Goal: Communication & Community: Answer question/provide support

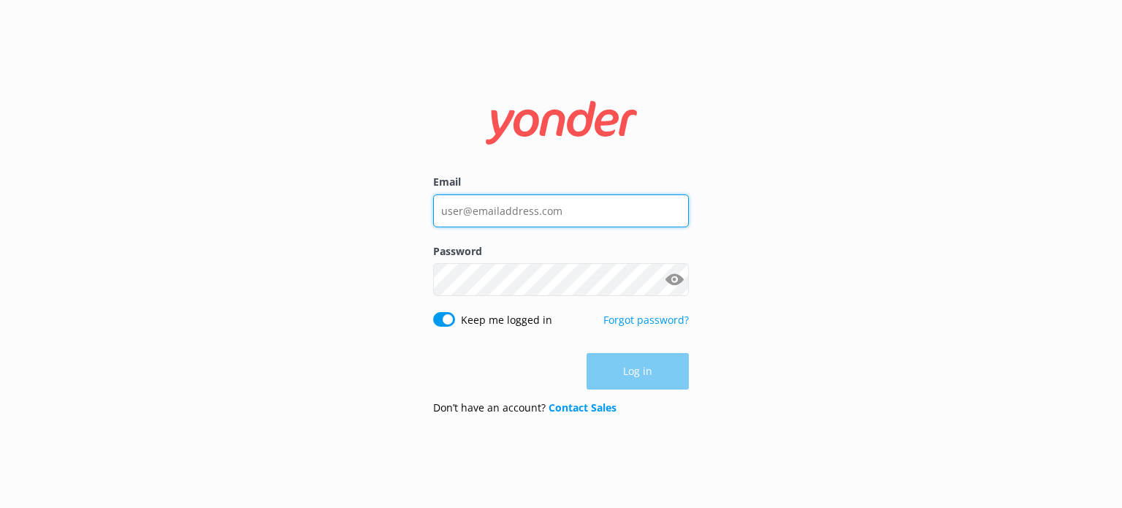
type input "[EMAIL_ADDRESS][DOMAIN_NAME]"
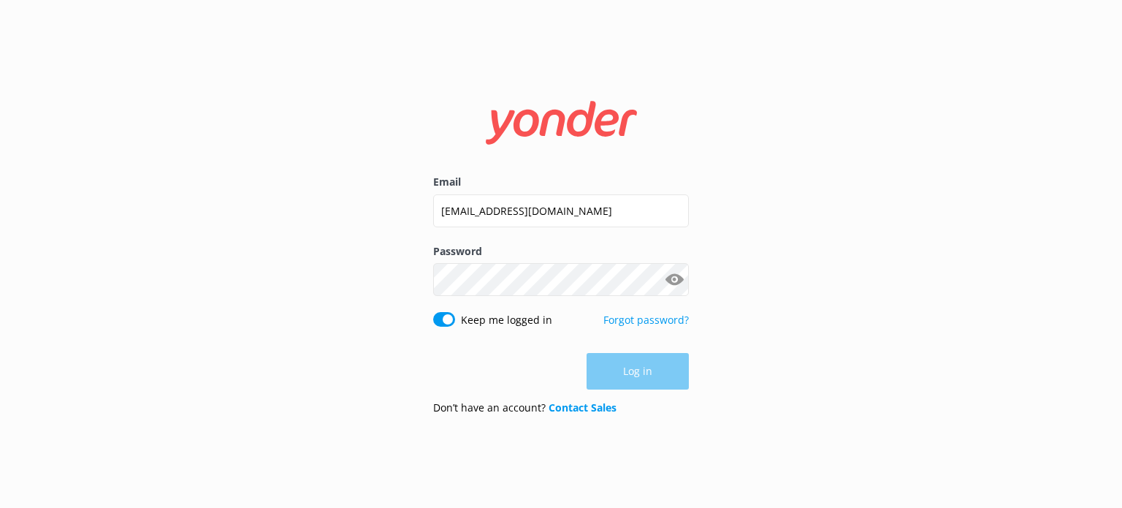
click at [632, 373] on div "Log in" at bounding box center [561, 371] width 256 height 37
click at [638, 373] on button "Log in" at bounding box center [637, 371] width 102 height 37
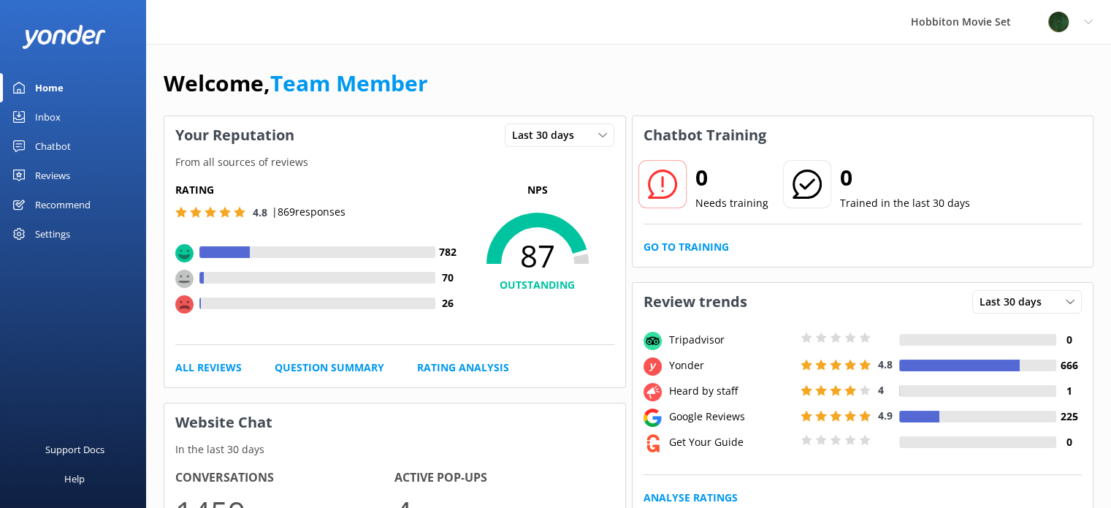
click at [27, 120] on link "Inbox" at bounding box center [73, 116] width 146 height 29
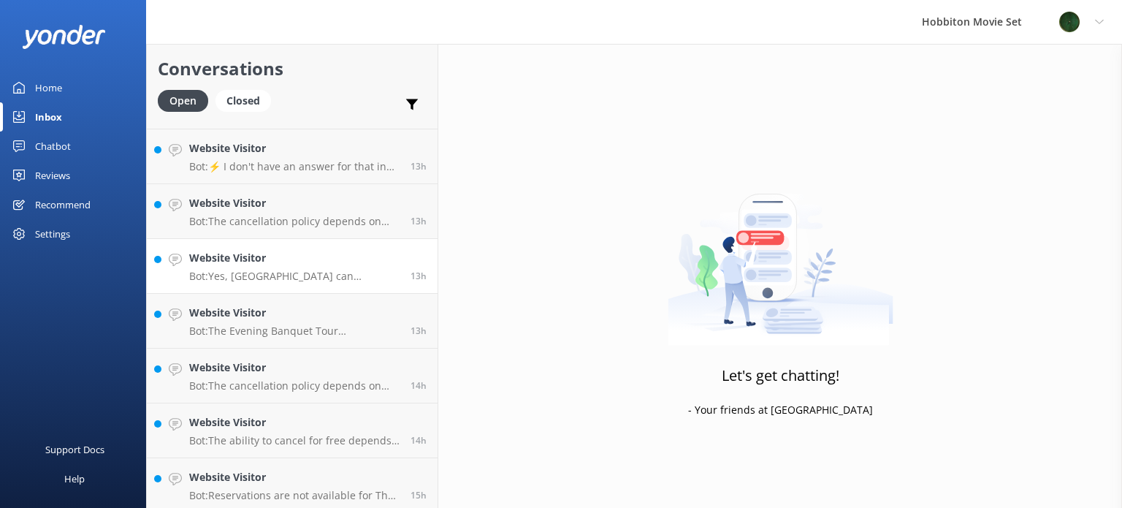
scroll to position [872, 0]
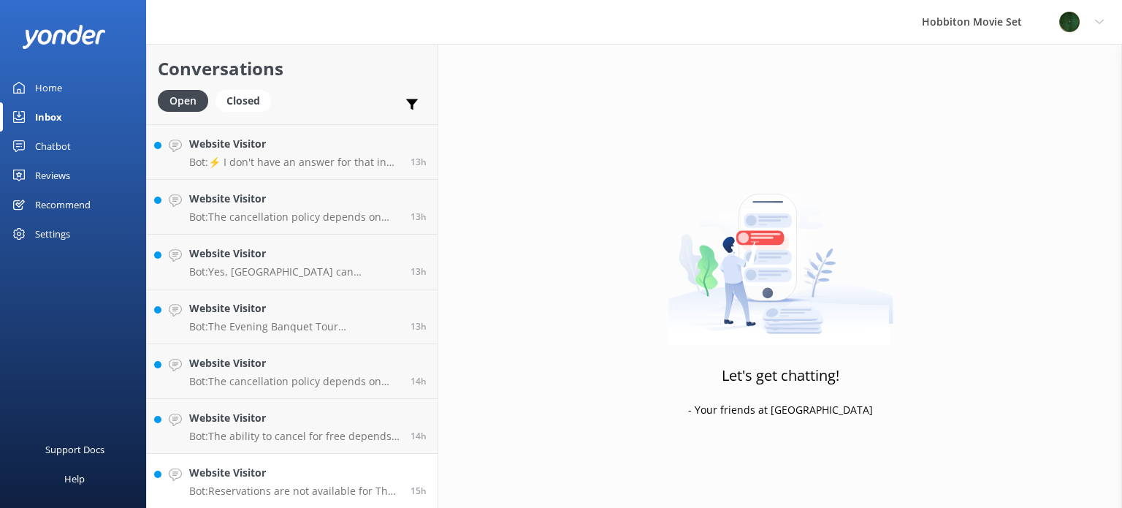
click at [327, 489] on p "Bot: Reservations are not available for The Shire’s Rest Café. Seating is on a …" at bounding box center [294, 490] width 210 height 13
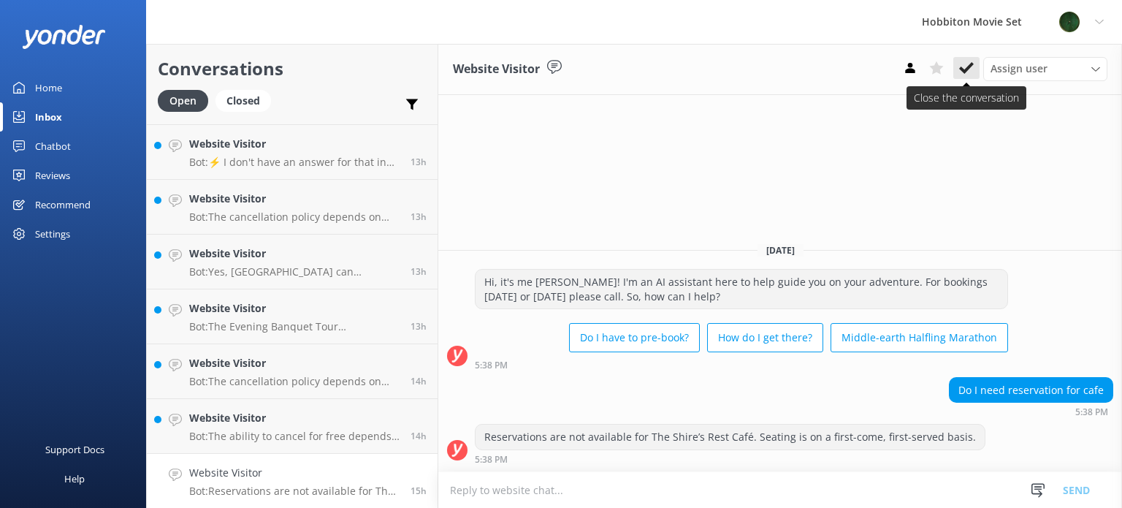
click at [962, 72] on icon at bounding box center [966, 68] width 15 height 15
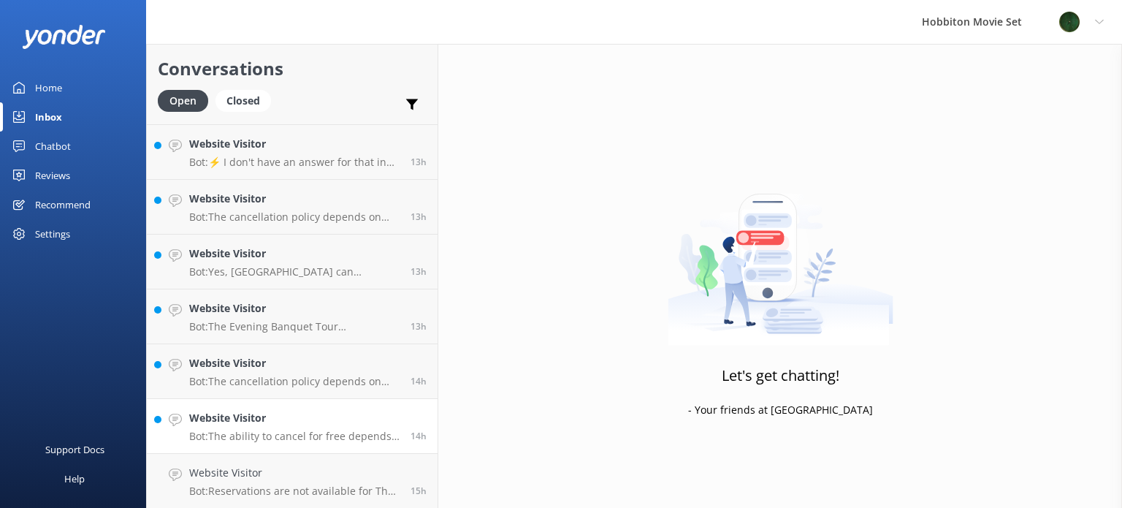
scroll to position [818, 0]
click at [299, 475] on h4 "Website Visitor" at bounding box center [294, 472] width 210 height 16
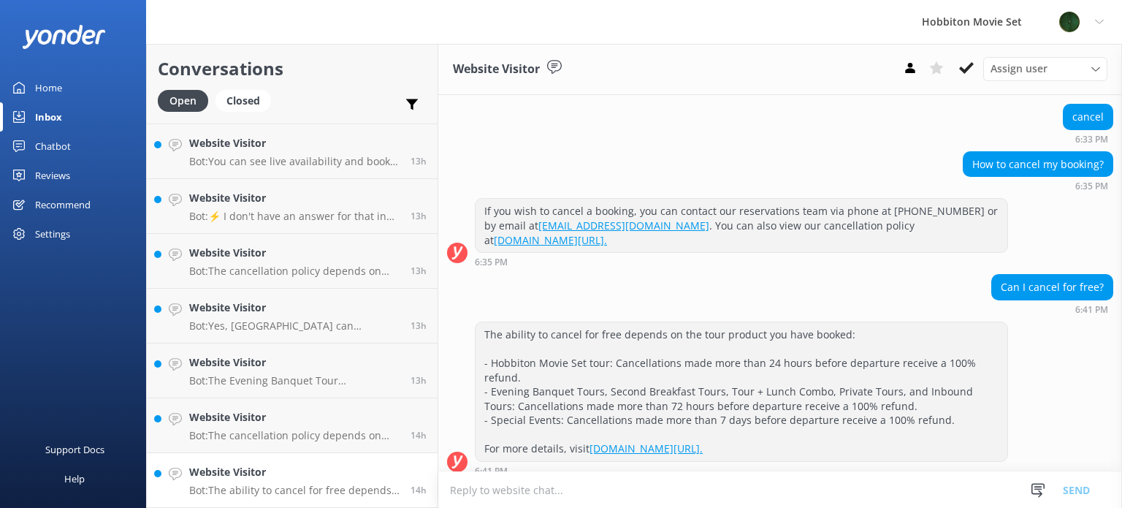
scroll to position [146, 0]
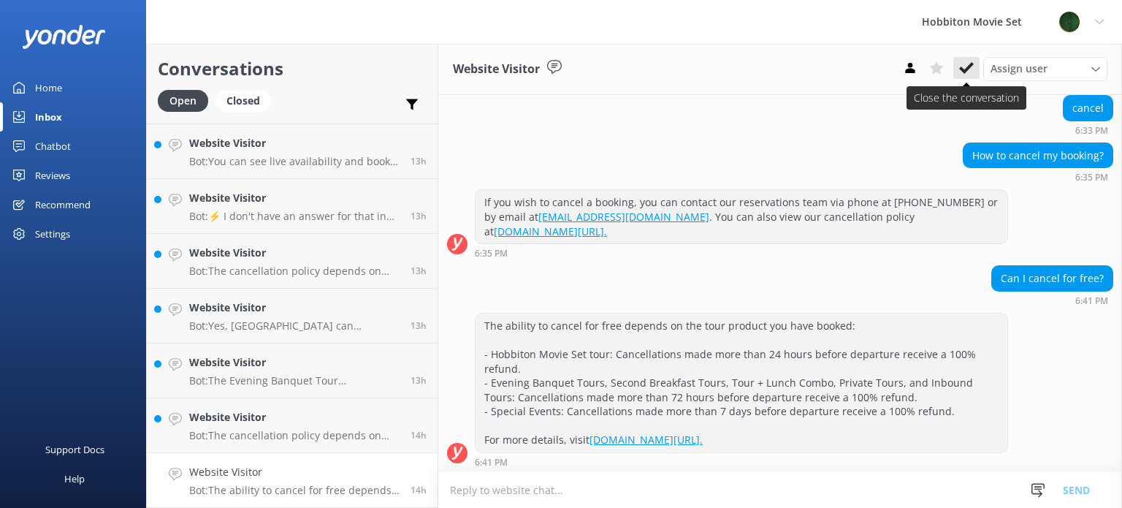
click at [973, 66] on icon at bounding box center [966, 68] width 15 height 15
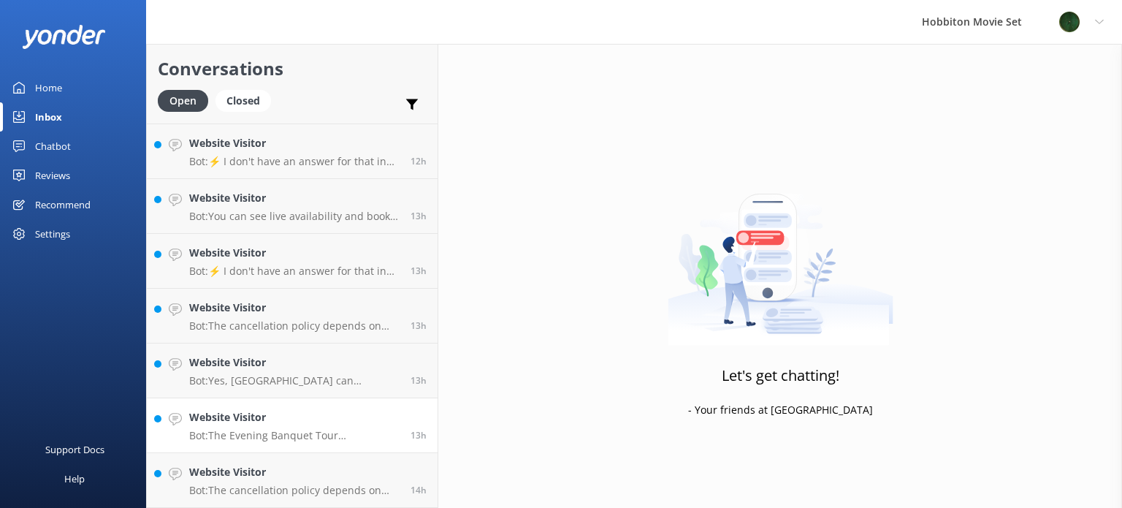
scroll to position [762, 0]
click at [308, 473] on h4 "Website Visitor" at bounding box center [294, 472] width 210 height 16
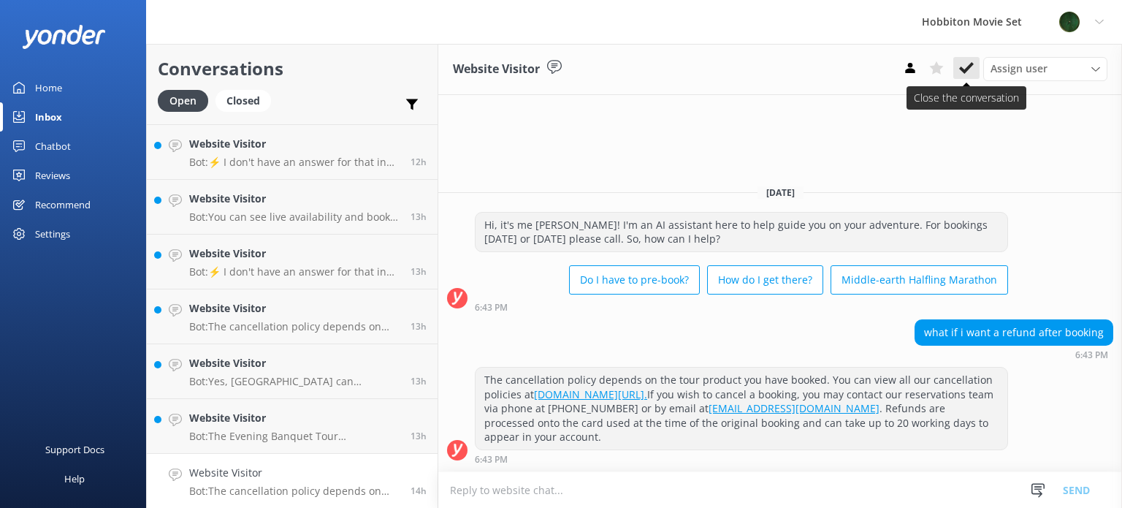
click at [965, 74] on icon at bounding box center [966, 68] width 15 height 15
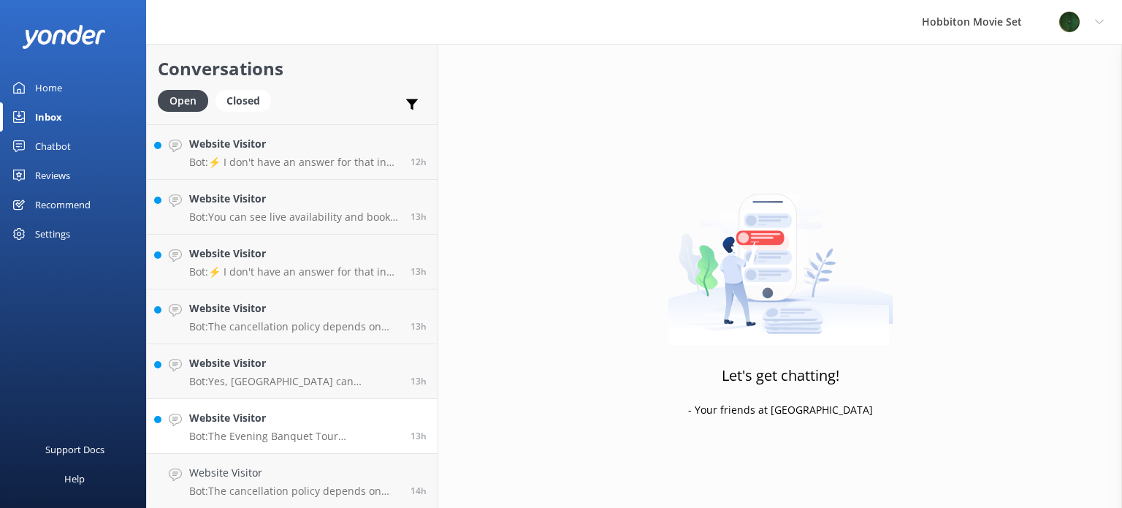
scroll to position [708, 0]
click at [340, 470] on h4 "Website Visitor" at bounding box center [294, 472] width 210 height 16
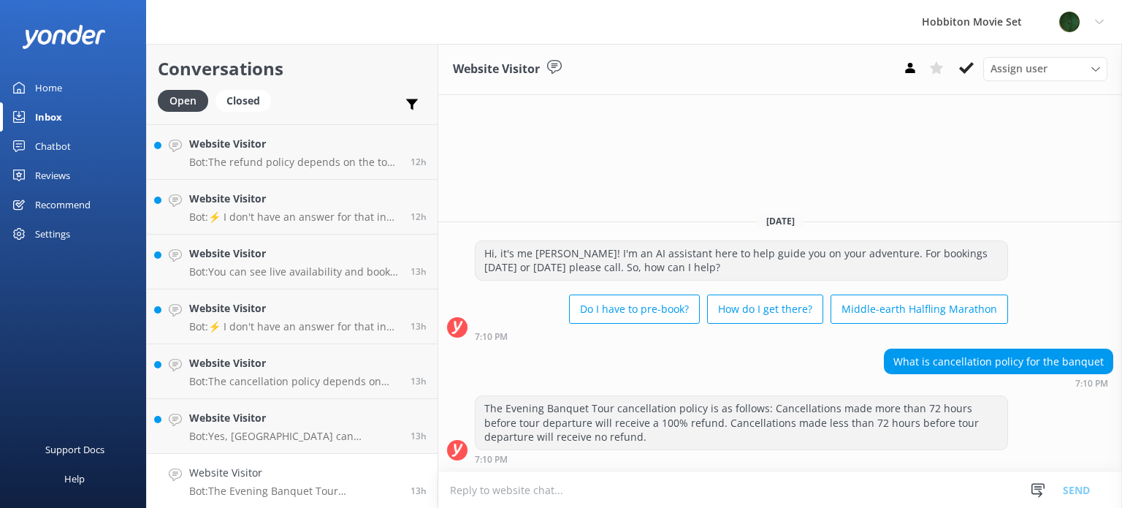
drag, startPoint x: 962, startPoint y: 78, endPoint x: 960, endPoint y: 87, distance: 9.0
click at [962, 79] on div "Assign user [PERSON_NAME] Team Member Lily [PERSON_NAME] Mikayla [PERSON_NAME] …" at bounding box center [1002, 68] width 210 height 23
click at [971, 74] on icon at bounding box center [966, 68] width 15 height 15
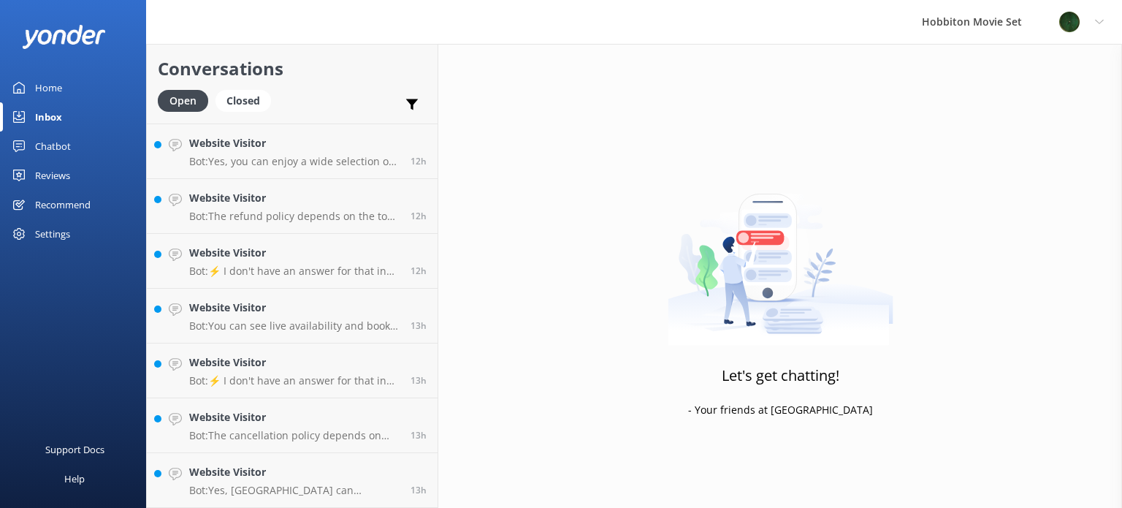
scroll to position [653, 0]
click at [305, 481] on div "Website Visitor Bot: Yes, [GEOGRAPHIC_DATA] can accommodate weddings of all siz…" at bounding box center [294, 480] width 210 height 32
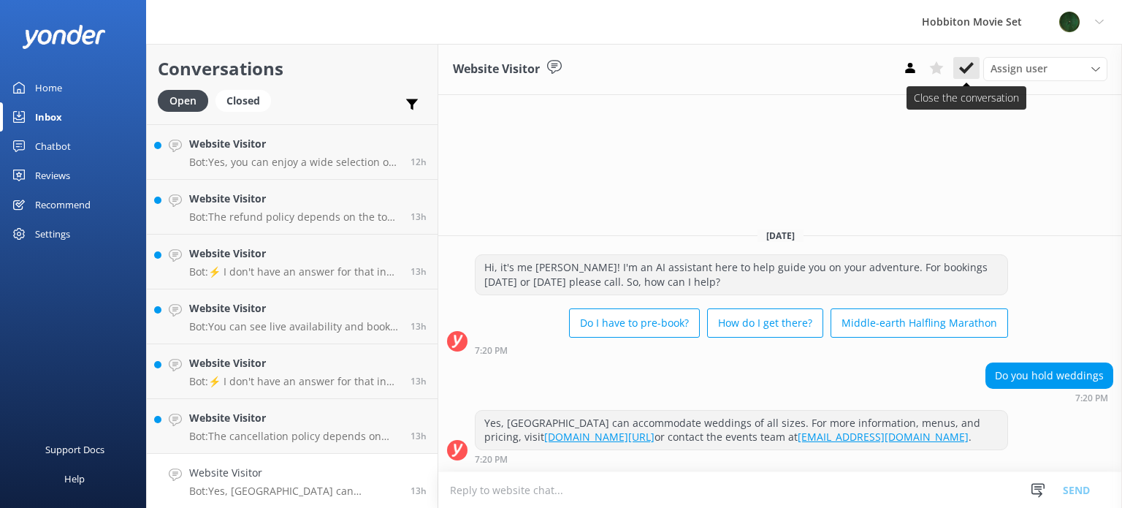
click at [976, 75] on button at bounding box center [966, 68] width 26 height 22
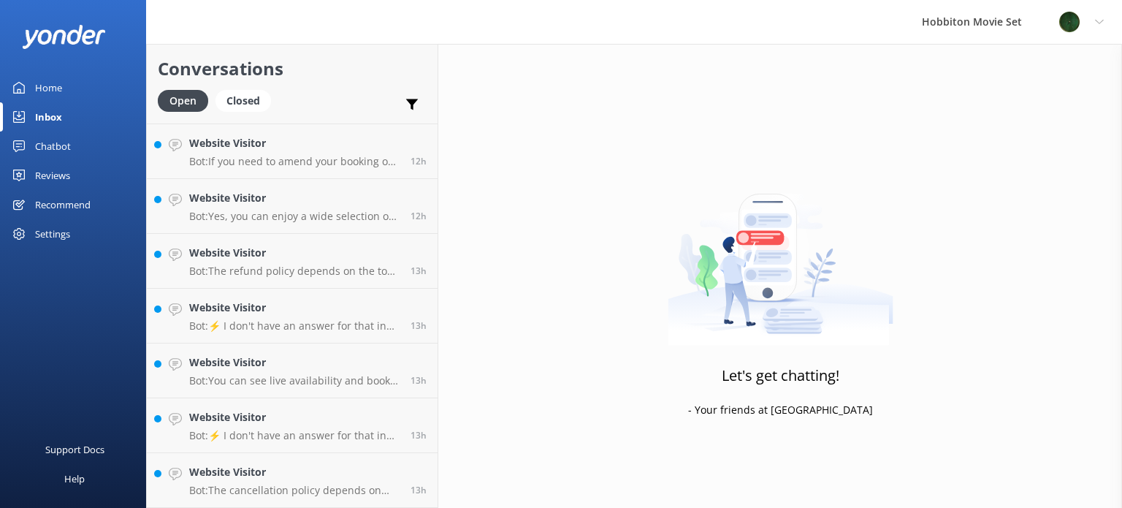
scroll to position [599, 0]
click at [241, 487] on p "Bot: The cancellation policy depends on the tour product you have booked: - Hob…" at bounding box center [294, 489] width 210 height 13
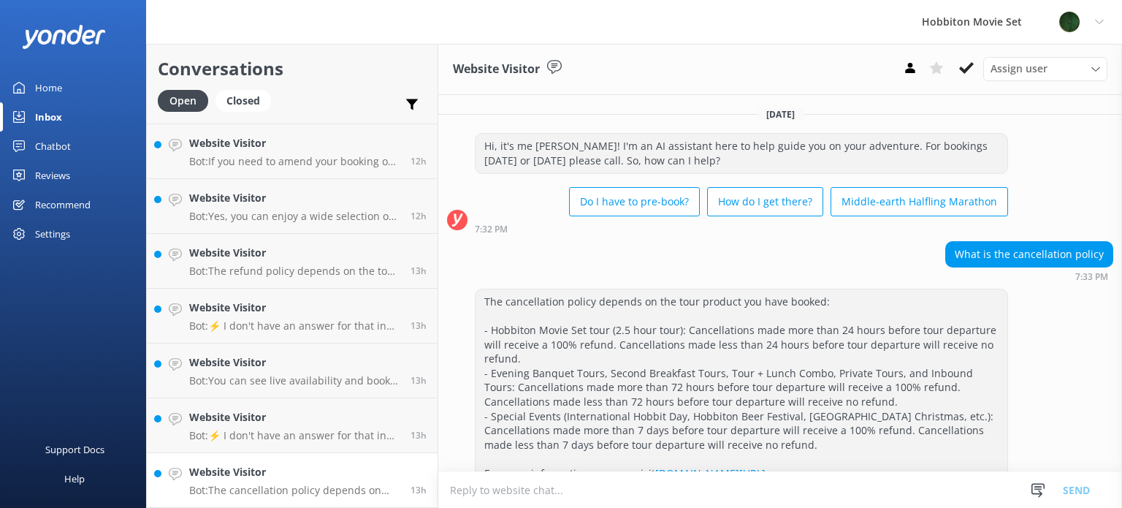
scroll to position [34, 0]
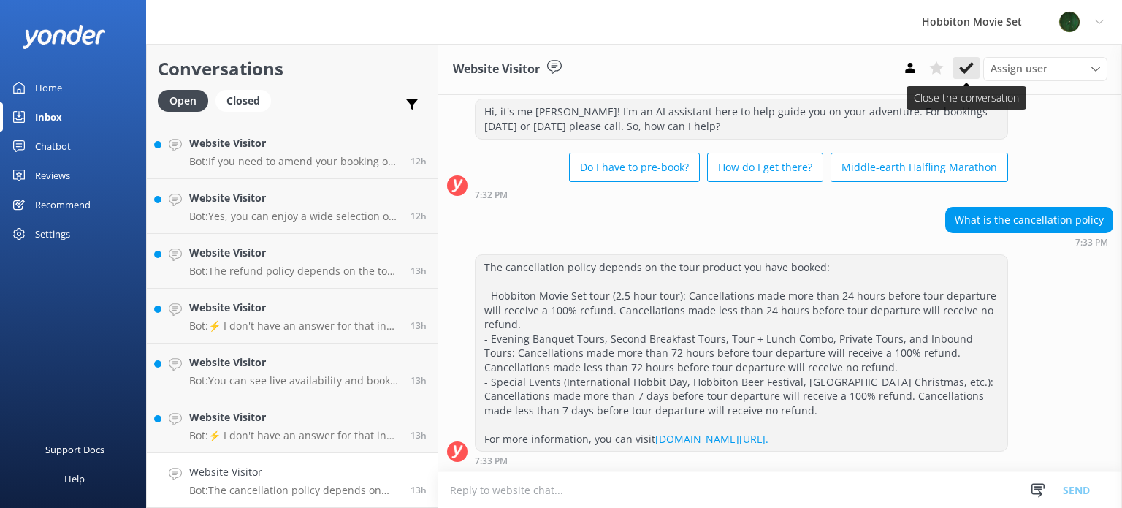
click at [968, 72] on icon at bounding box center [966, 68] width 15 height 15
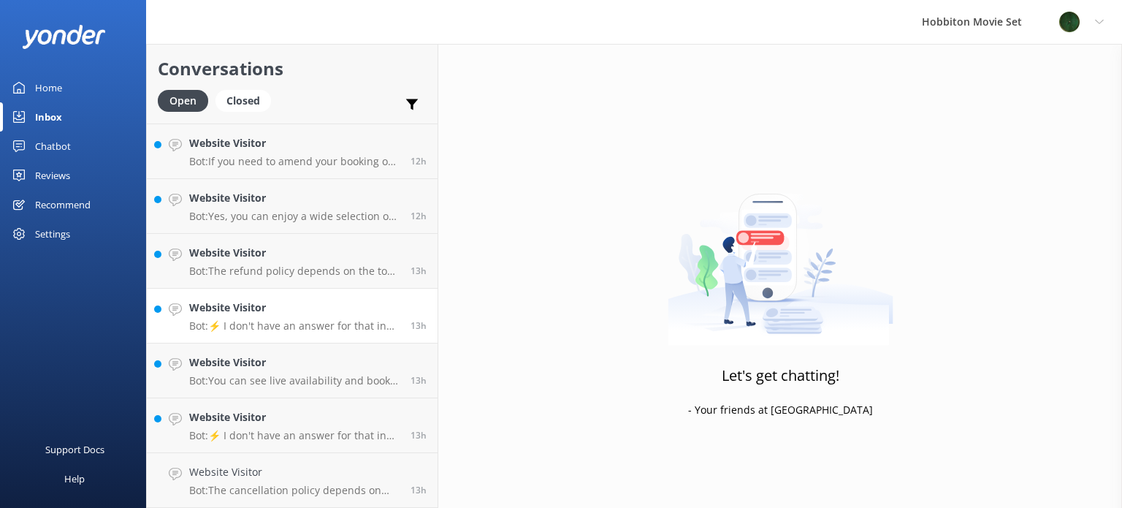
scroll to position [543, 0]
click at [330, 467] on h4 "Website Visitor" at bounding box center [294, 472] width 210 height 16
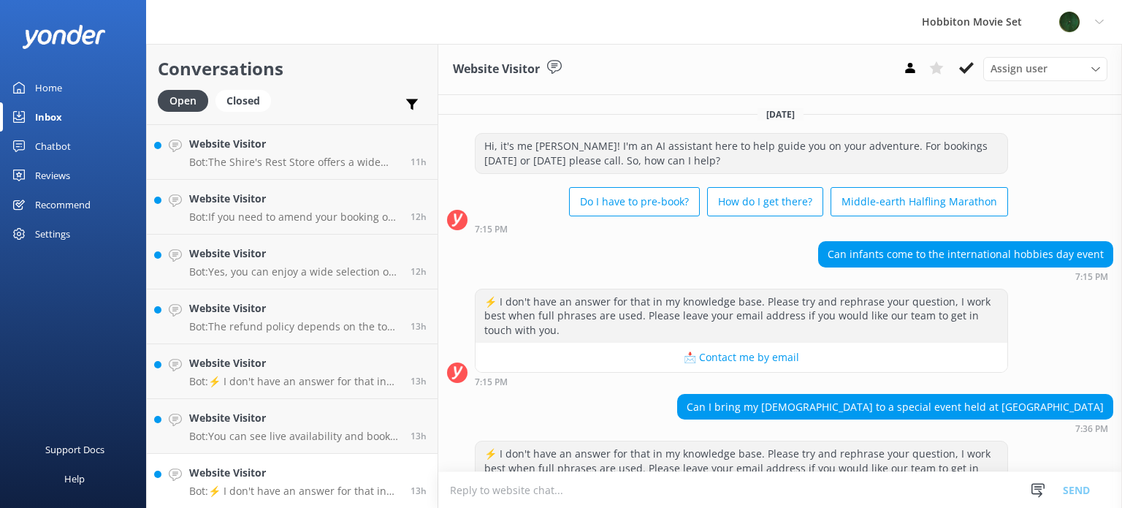
scroll to position [72, 0]
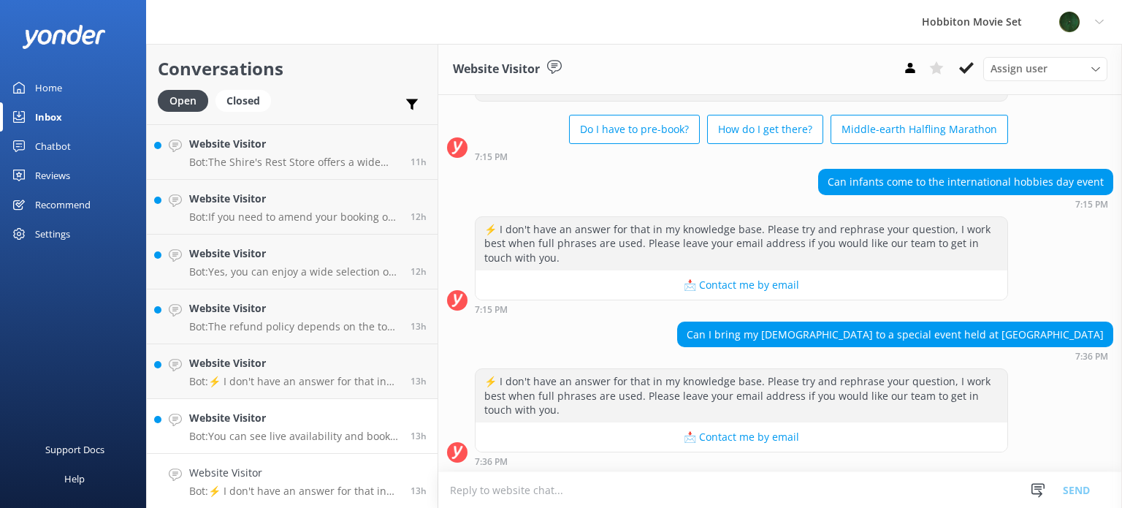
click at [324, 443] on link "Website Visitor Bot: You can see live availability and book your Hobbiton tour …" at bounding box center [292, 426] width 291 height 55
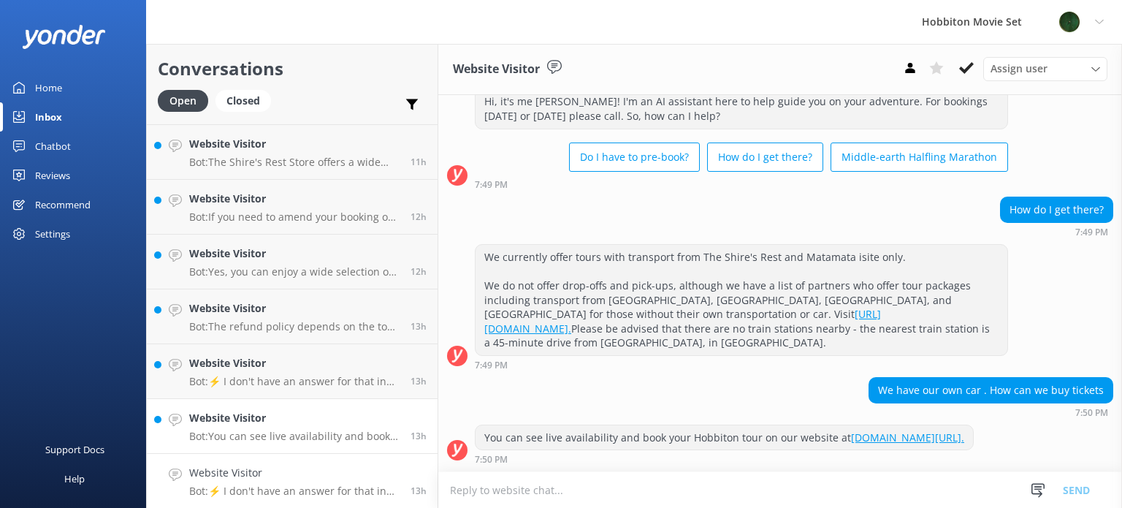
click at [321, 470] on h4 "Website Visitor" at bounding box center [294, 472] width 210 height 16
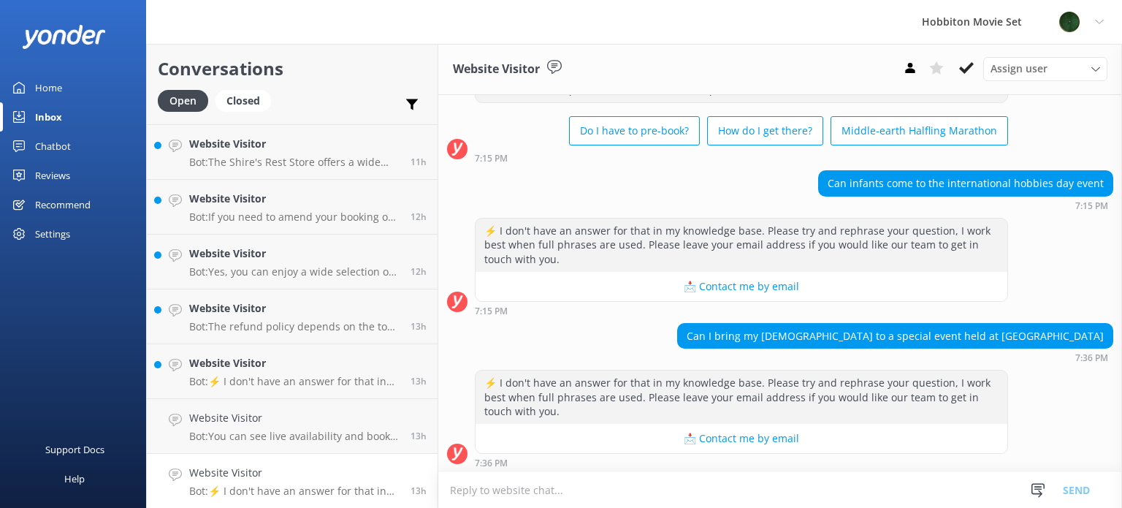
scroll to position [72, 0]
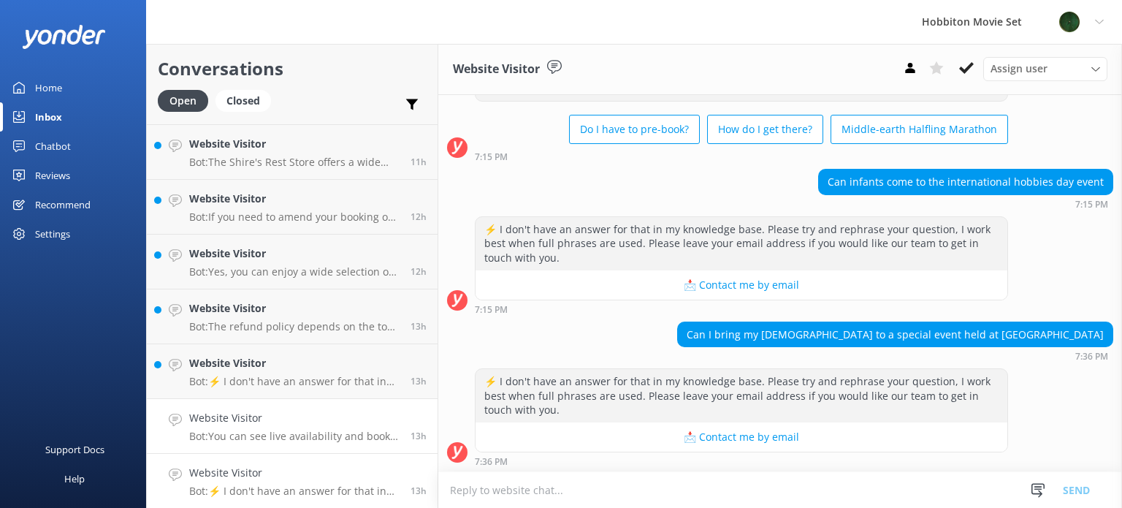
click at [345, 424] on h4 "Website Visitor" at bounding box center [294, 418] width 210 height 16
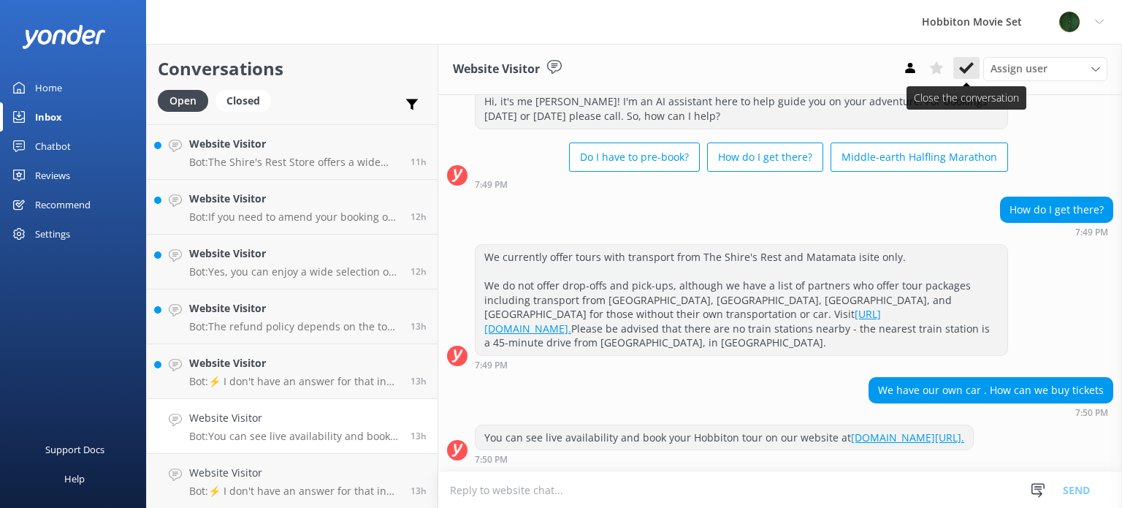
click at [962, 74] on icon at bounding box center [966, 68] width 15 height 15
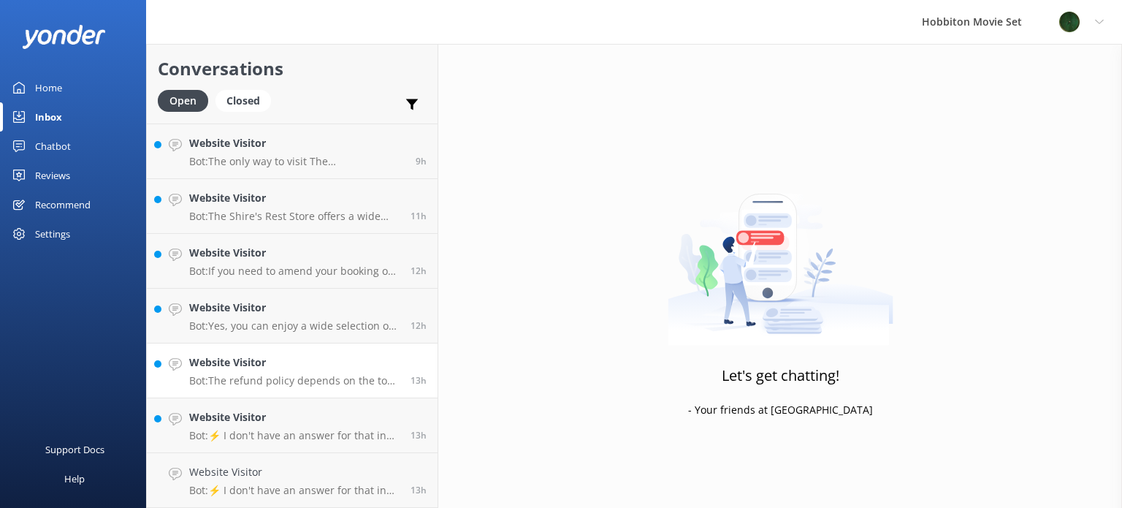
scroll to position [489, 0]
click at [313, 436] on p "Bot: ⚡ I don't have an answer for that in my knowledge base. Please try and rep…" at bounding box center [294, 435] width 210 height 13
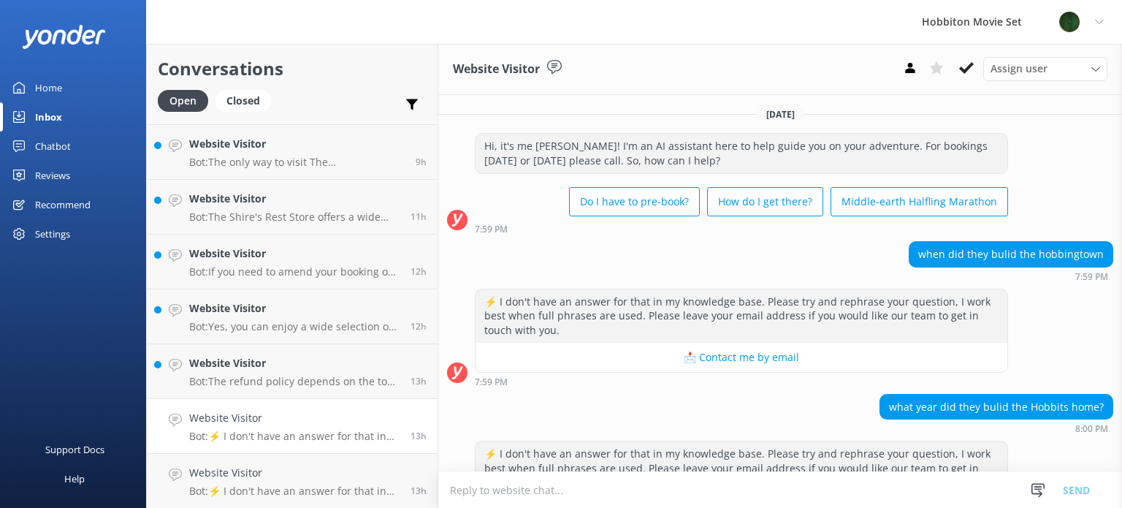
scroll to position [72, 0]
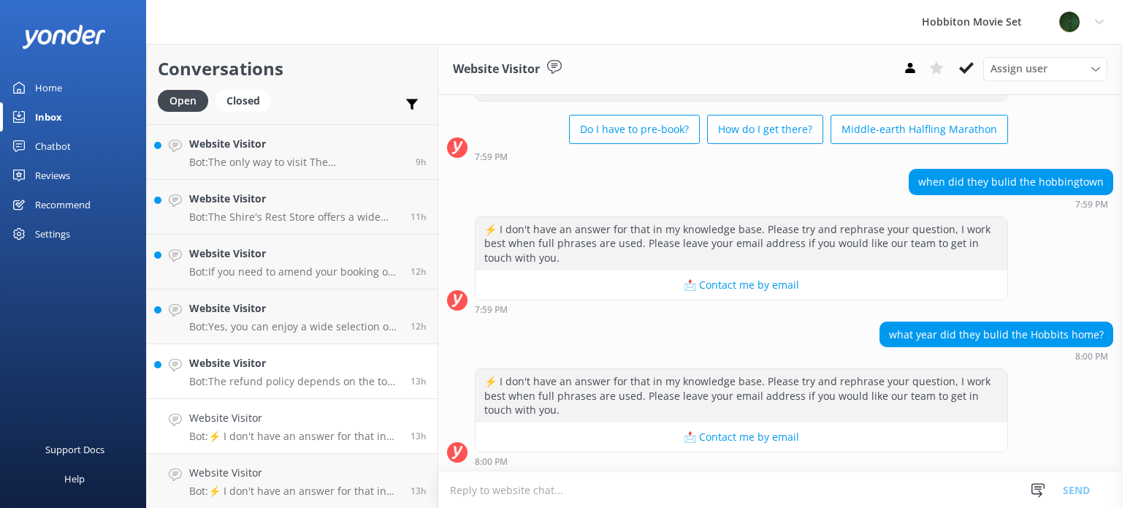
click at [342, 383] on p "Bot: The refund policy depends on the tour product you have booked: - Hobbiton …" at bounding box center [294, 381] width 210 height 13
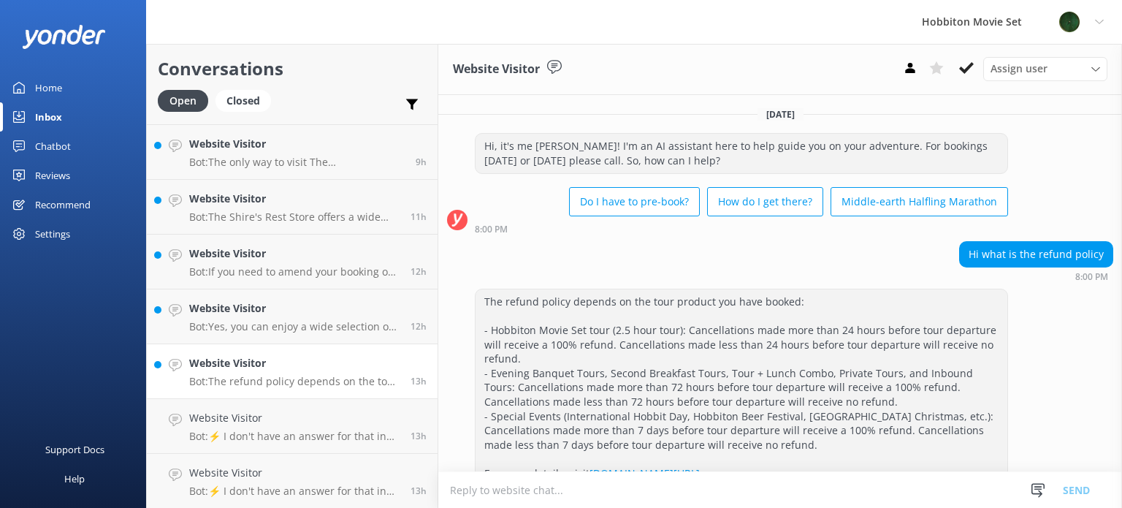
scroll to position [34, 0]
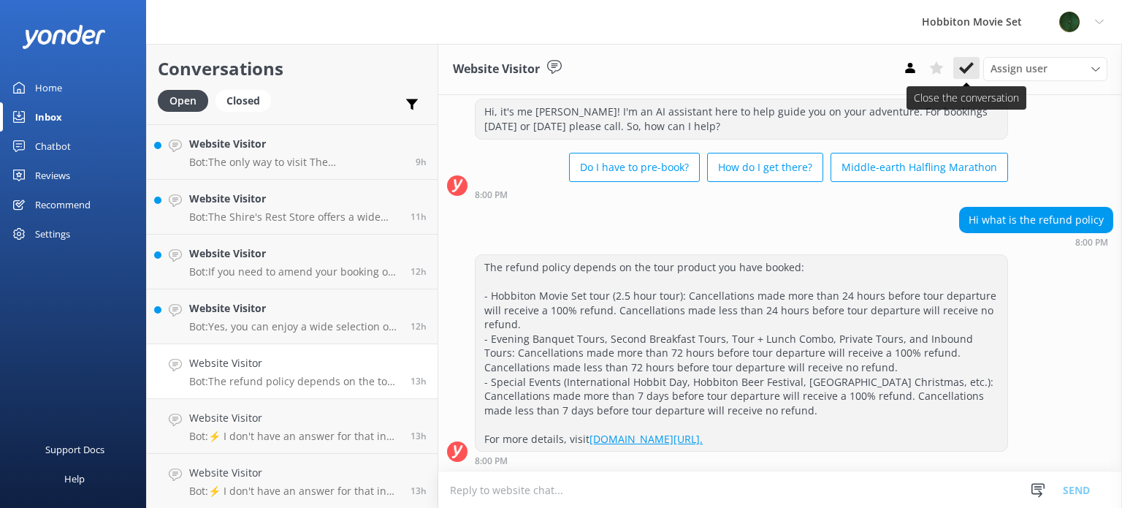
click at [969, 58] on button at bounding box center [966, 68] width 26 height 22
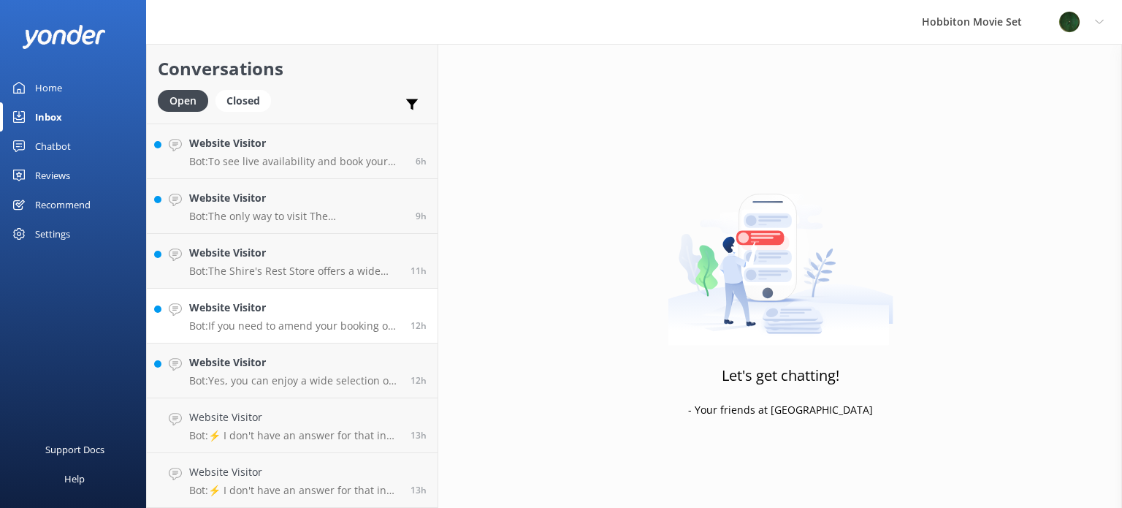
scroll to position [434, 0]
click at [270, 367] on h4 "Website Visitor" at bounding box center [294, 363] width 210 height 16
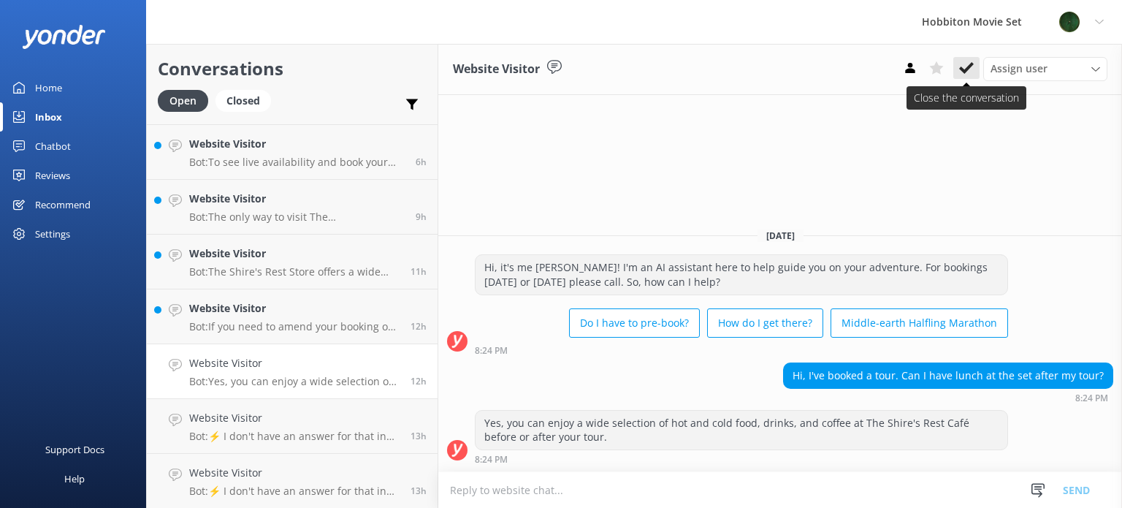
click at [965, 64] on icon at bounding box center [966, 68] width 15 height 15
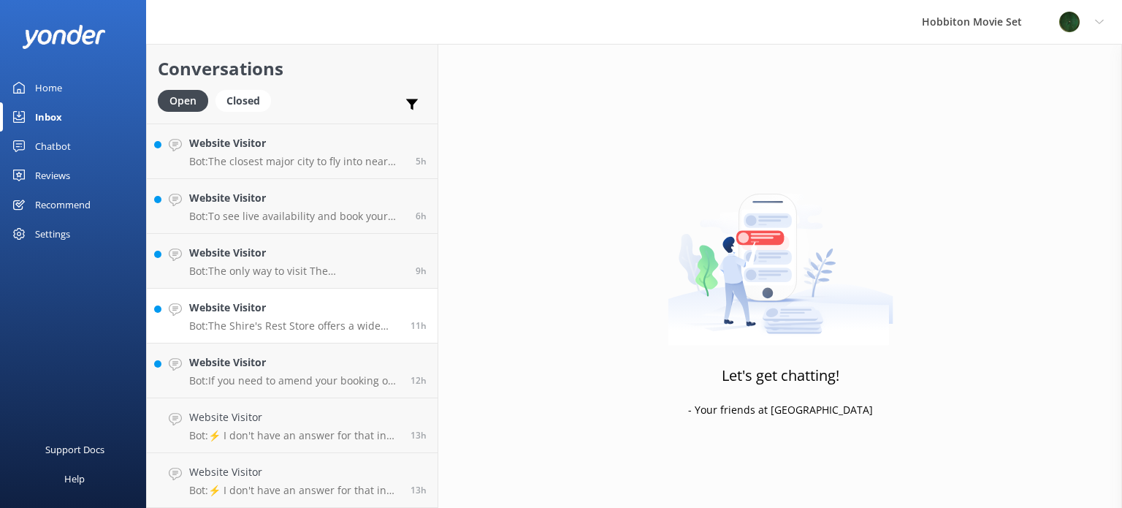
scroll to position [380, 0]
click at [253, 376] on p "Bot: If you need to amend your booking or transfer your ticket to someone else,…" at bounding box center [294, 380] width 210 height 13
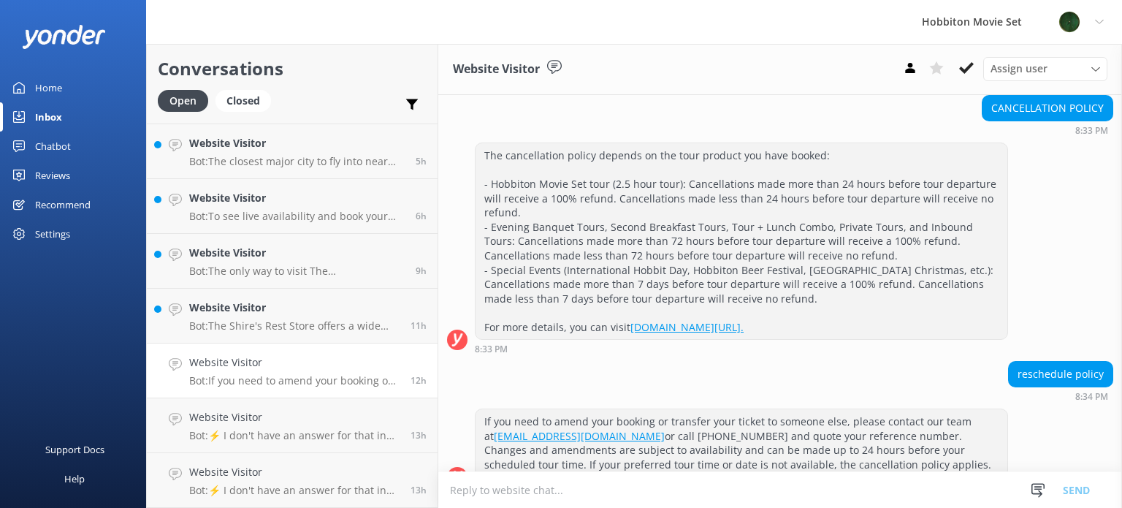
scroll to position [171, 0]
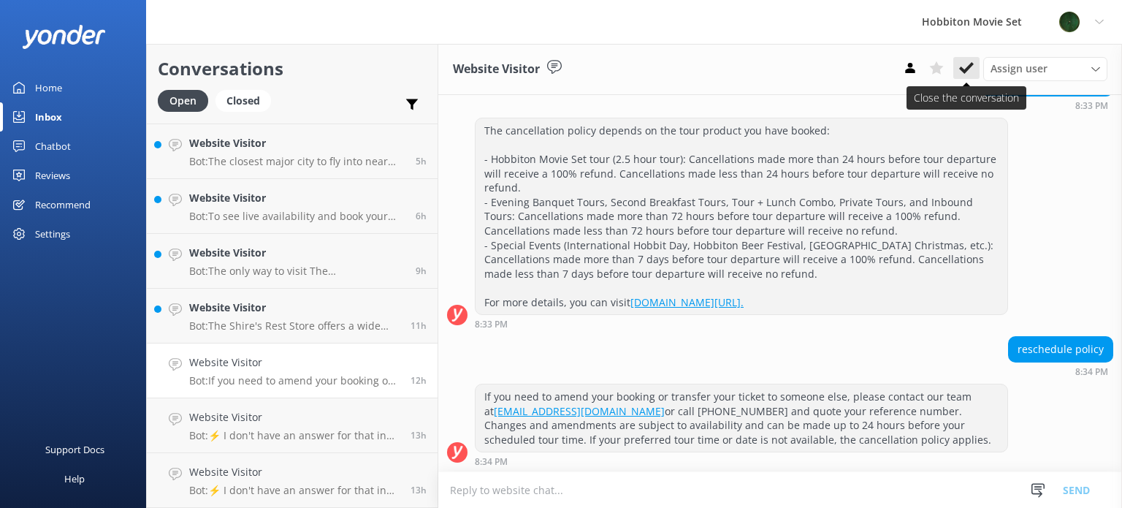
click at [964, 72] on use at bounding box center [966, 68] width 15 height 12
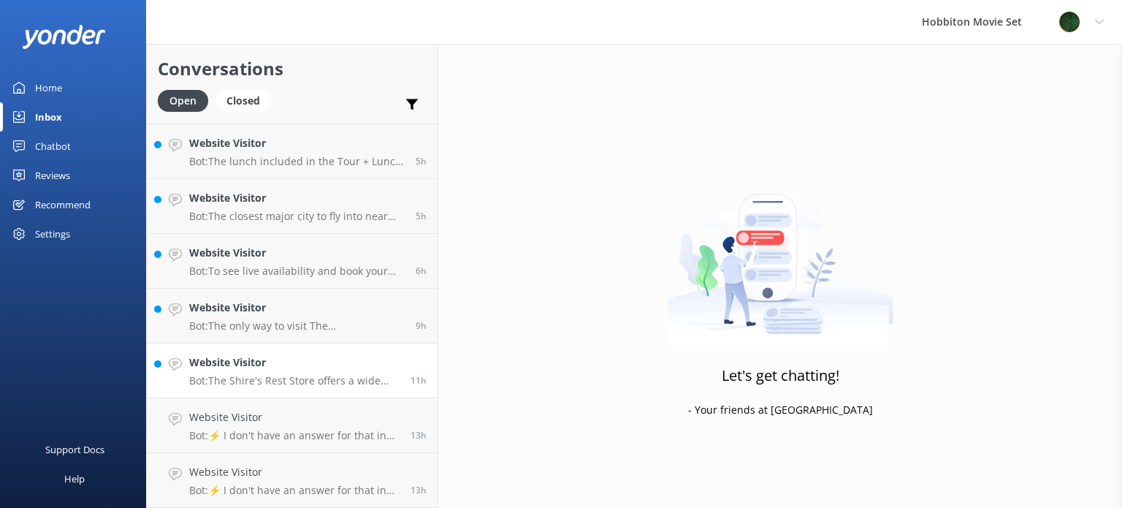
scroll to position [324, 0]
click at [289, 364] on h4 "Website Visitor" at bounding box center [294, 363] width 210 height 16
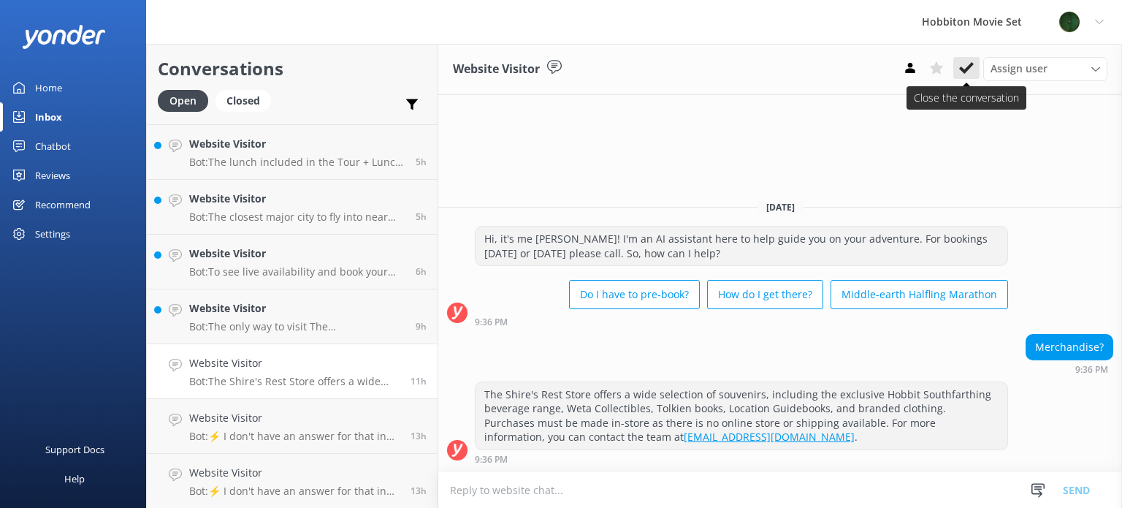
click at [964, 68] on icon at bounding box center [966, 68] width 15 height 15
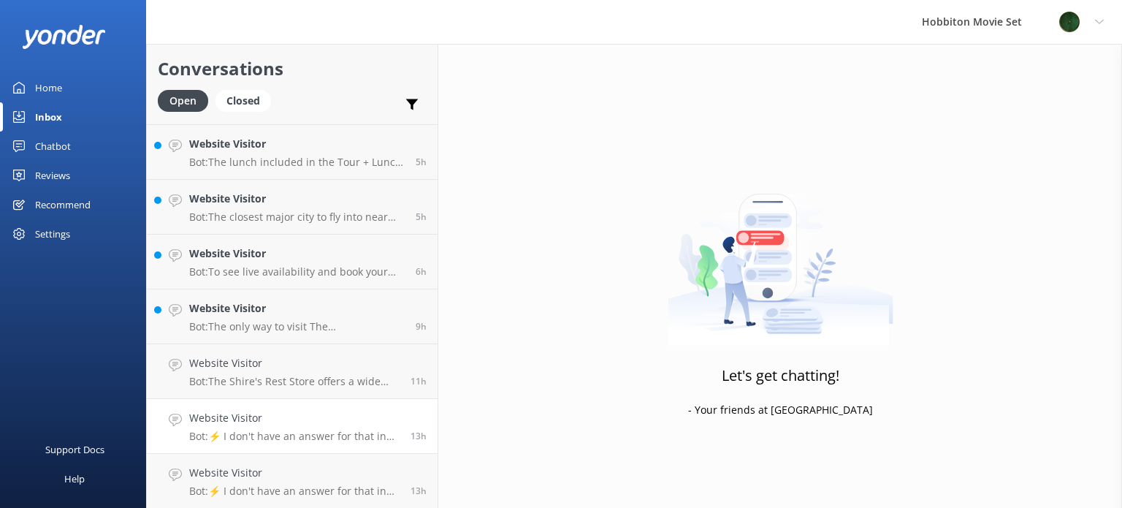
scroll to position [269, 0]
click at [296, 484] on p "Bot: ⚡ I don't have an answer for that in my knowledge base. Please try and rep…" at bounding box center [294, 490] width 210 height 13
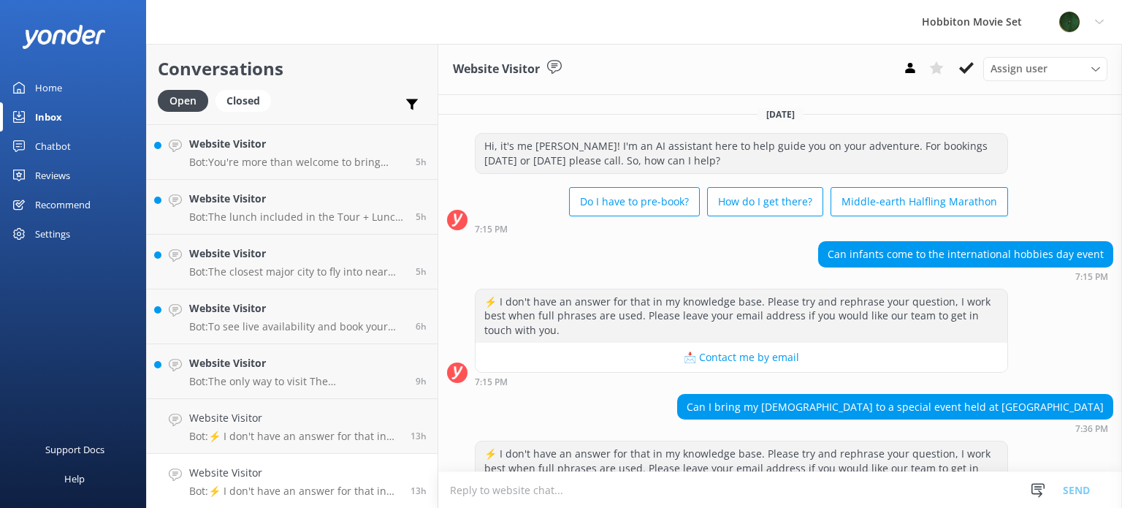
scroll to position [72, 0]
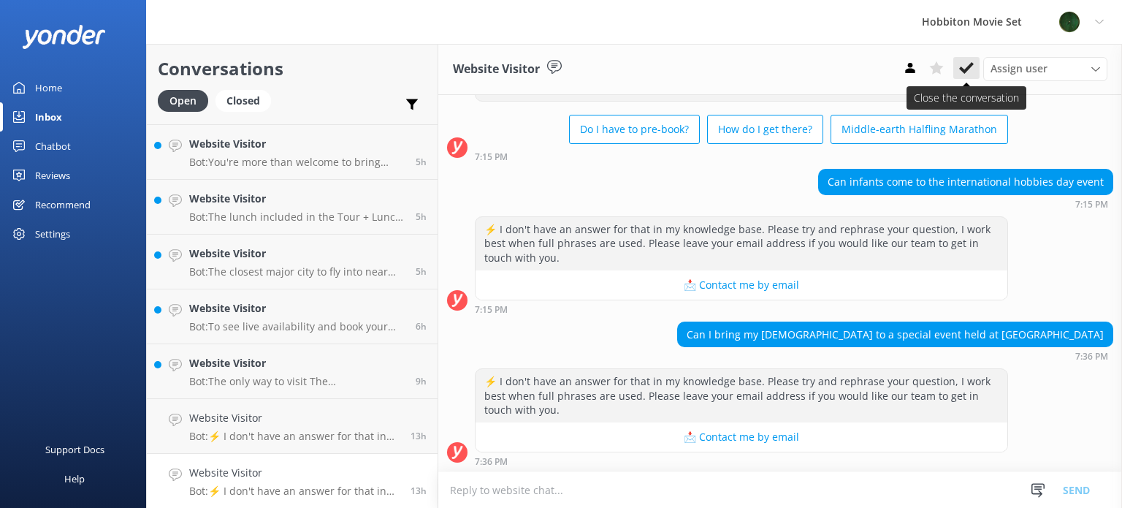
click at [966, 67] on icon at bounding box center [966, 68] width 15 height 15
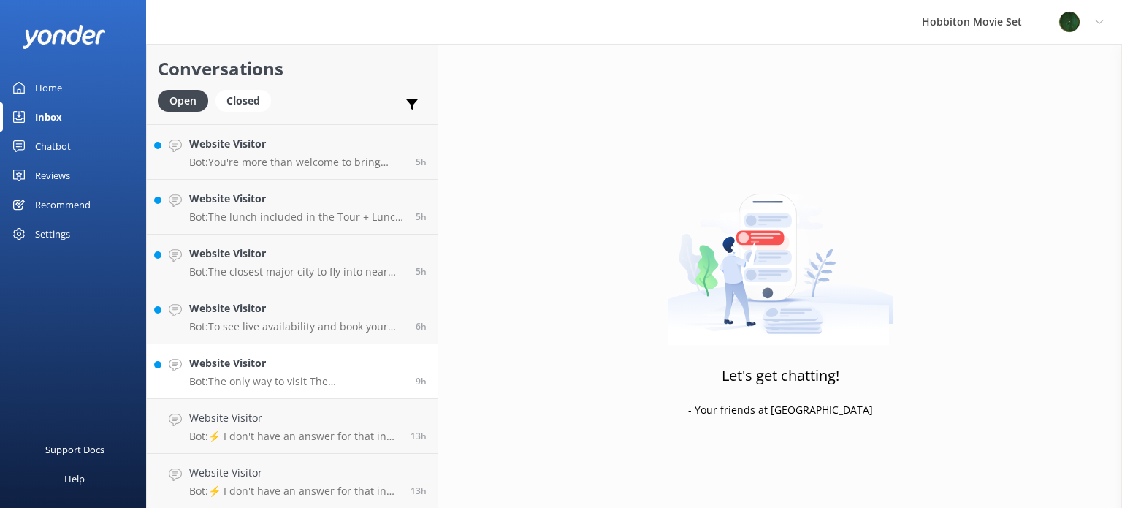
scroll to position [215, 0]
click at [317, 421] on h4 "Website Visitor" at bounding box center [296, 418] width 215 height 16
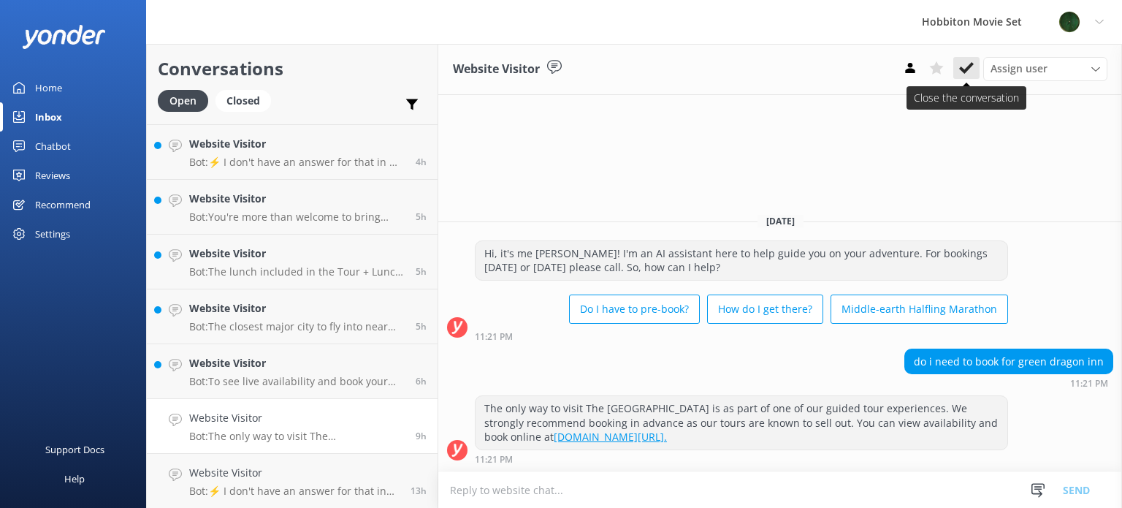
click at [962, 77] on button at bounding box center [966, 68] width 26 height 22
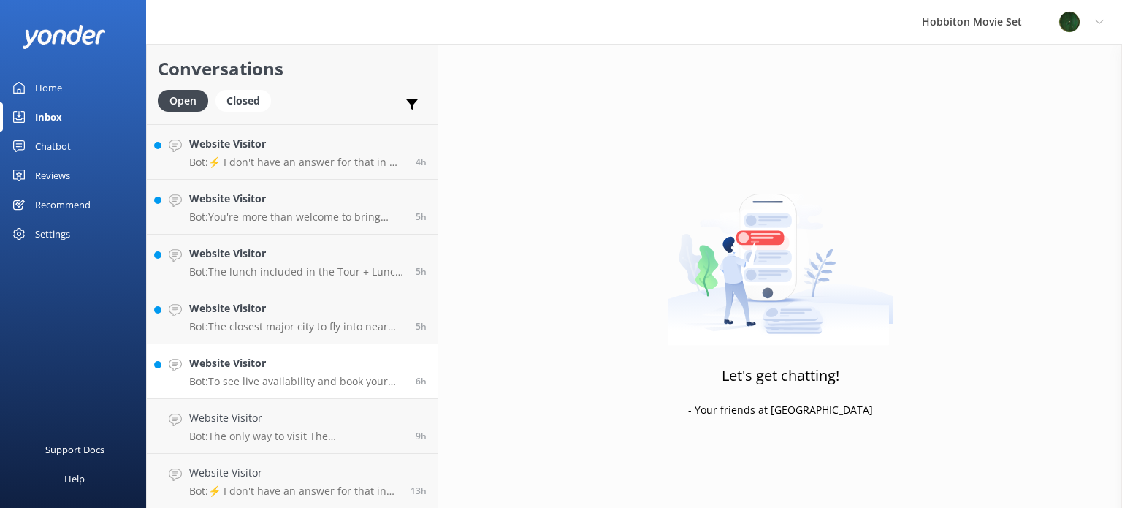
scroll to position [161, 0]
click at [339, 422] on h4 "Website Visitor" at bounding box center [296, 417] width 215 height 16
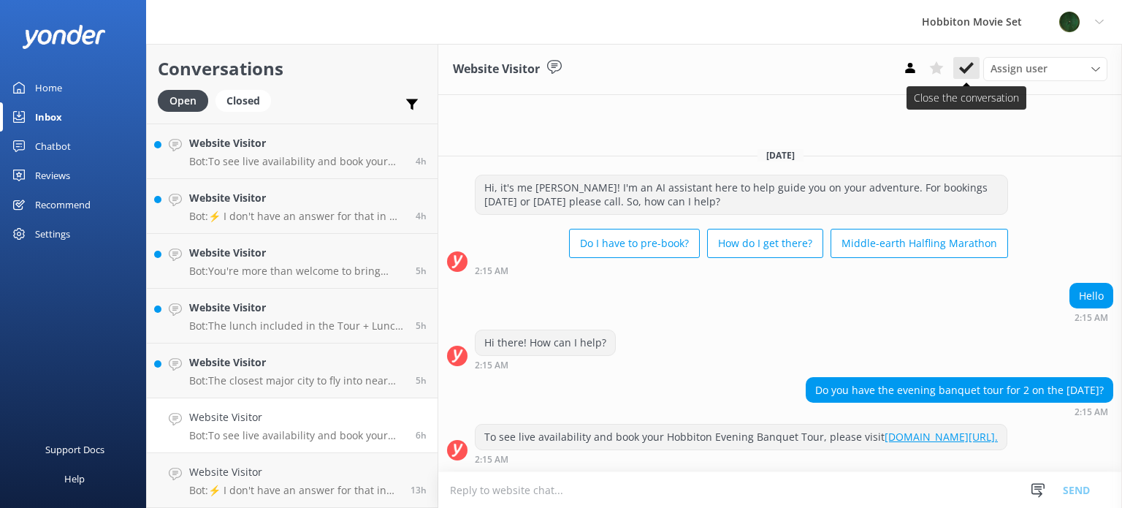
click at [968, 75] on icon at bounding box center [966, 68] width 15 height 15
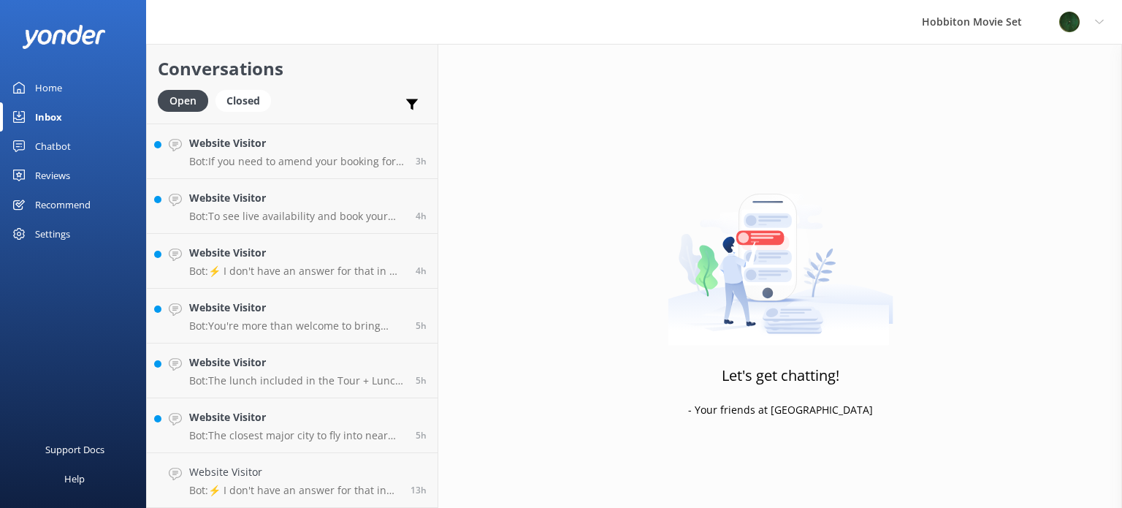
scroll to position [105, 0]
click at [237, 418] on h4 "Website Visitor" at bounding box center [296, 418] width 215 height 16
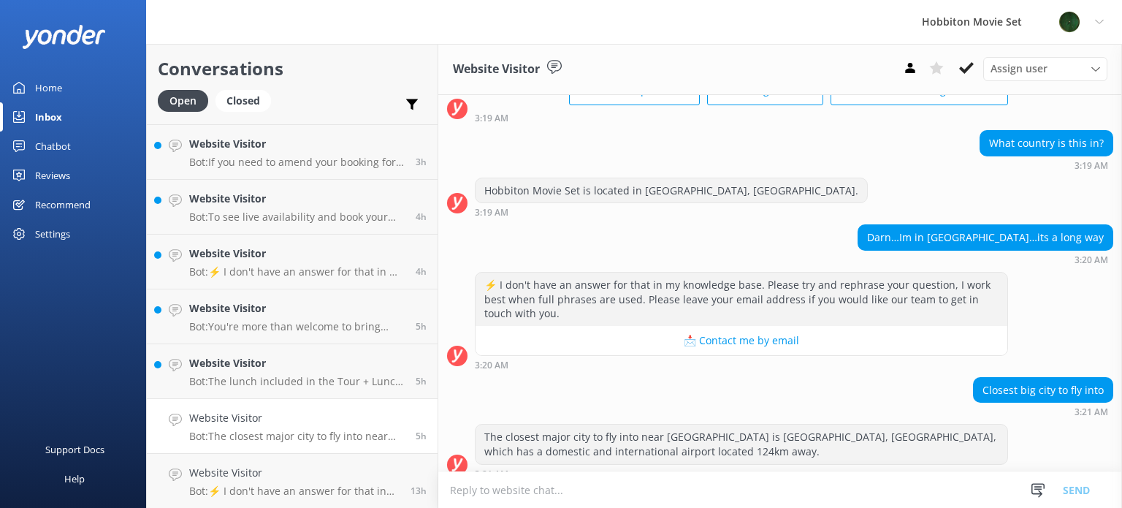
scroll to position [123, 0]
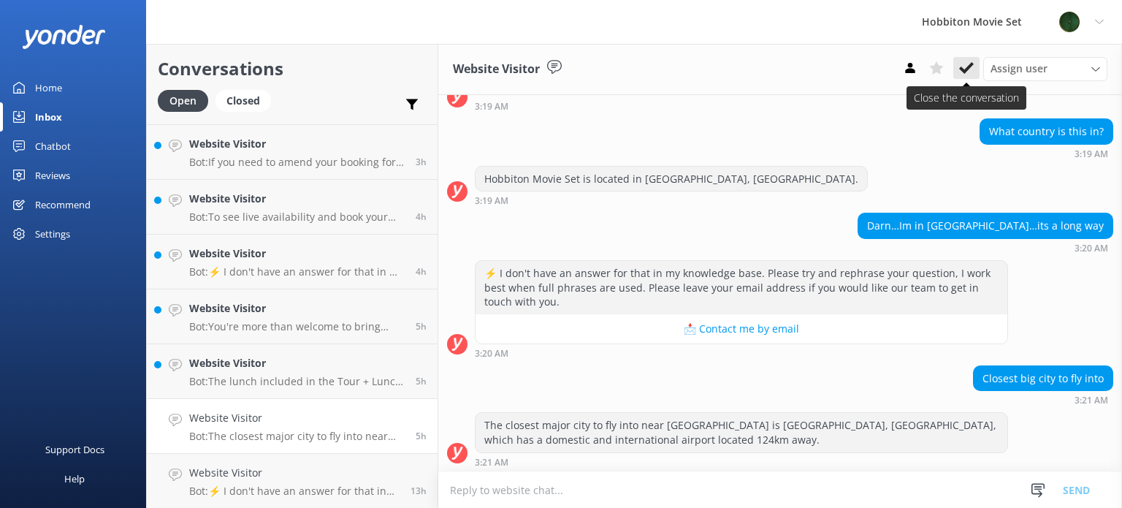
click at [967, 64] on icon at bounding box center [966, 68] width 15 height 15
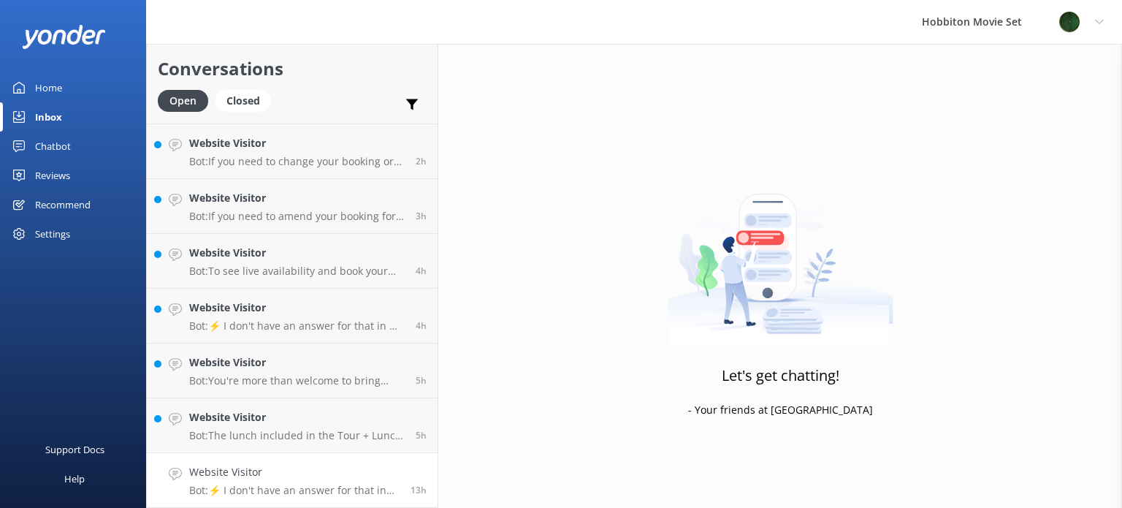
scroll to position [50, 0]
click at [316, 470] on h4 "Website Visitor" at bounding box center [294, 472] width 210 height 16
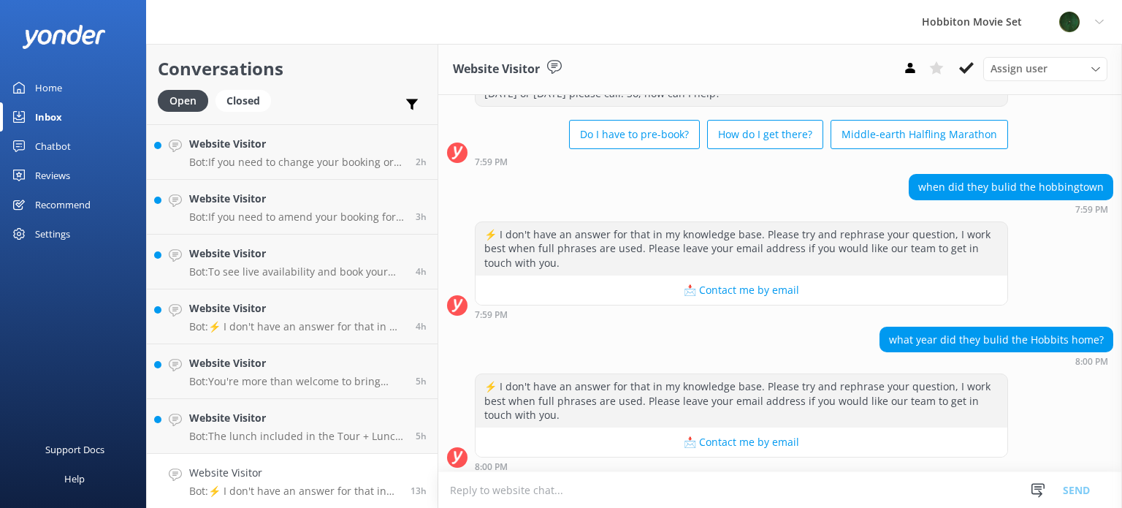
scroll to position [72, 0]
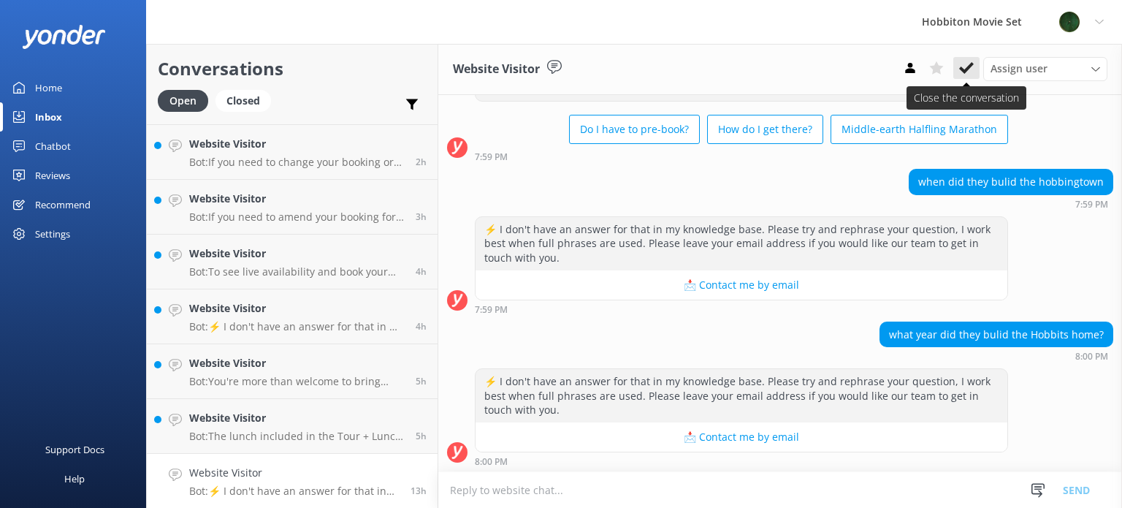
click at [968, 78] on button at bounding box center [966, 68] width 26 height 22
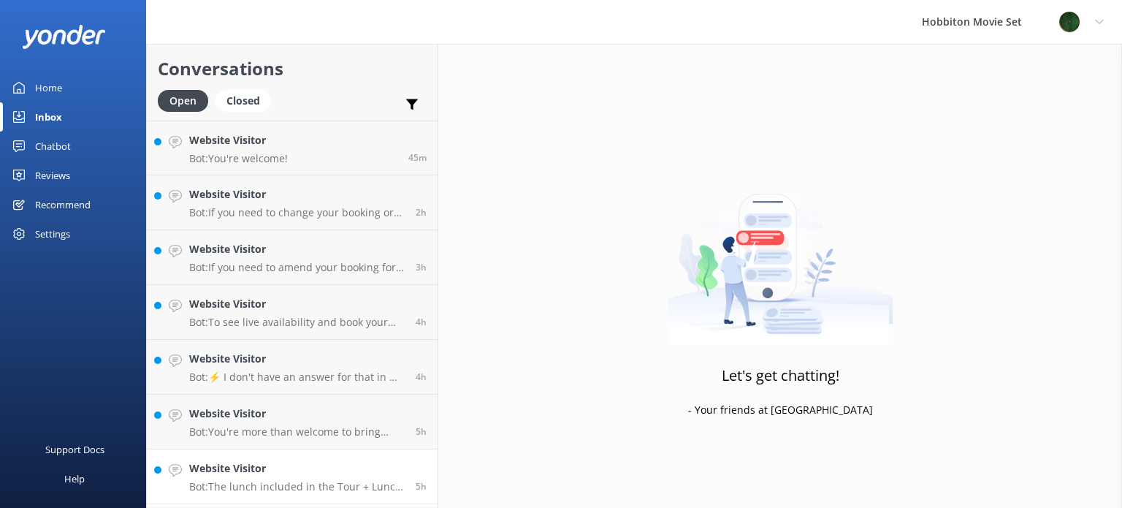
click at [304, 472] on h4 "Website Visitor" at bounding box center [296, 468] width 215 height 16
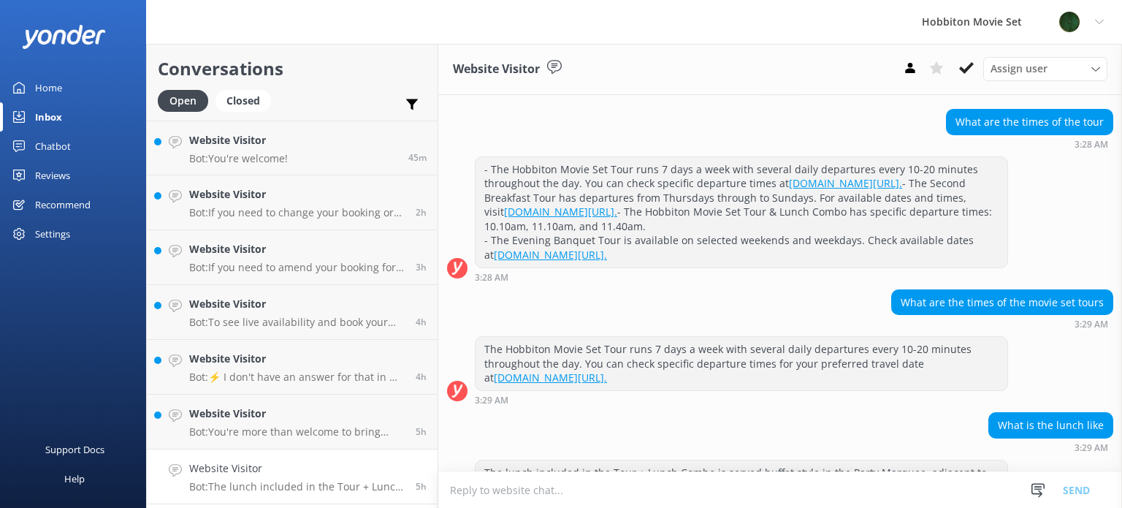
scroll to position [454, 0]
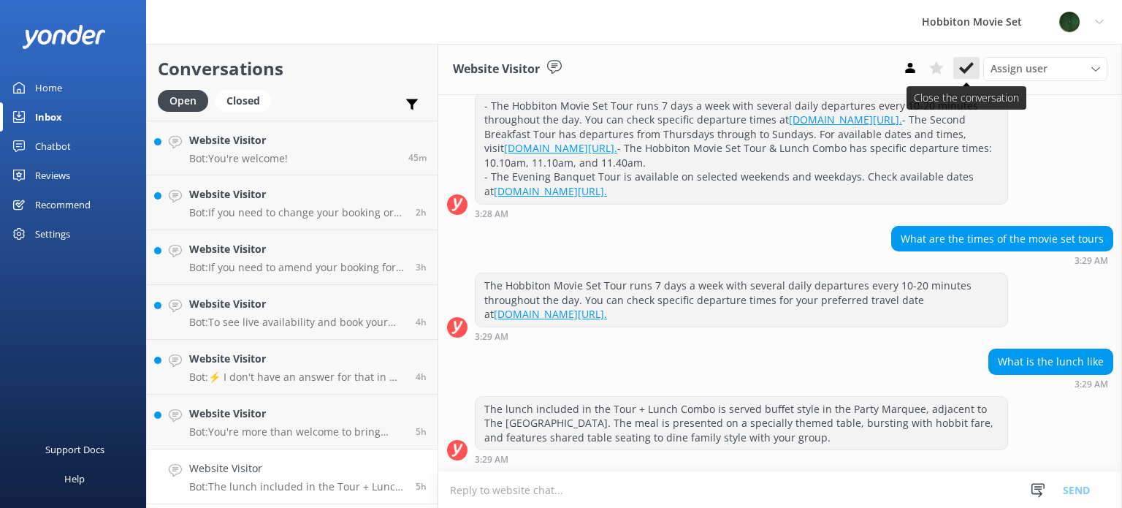
click at [967, 72] on use at bounding box center [966, 68] width 15 height 12
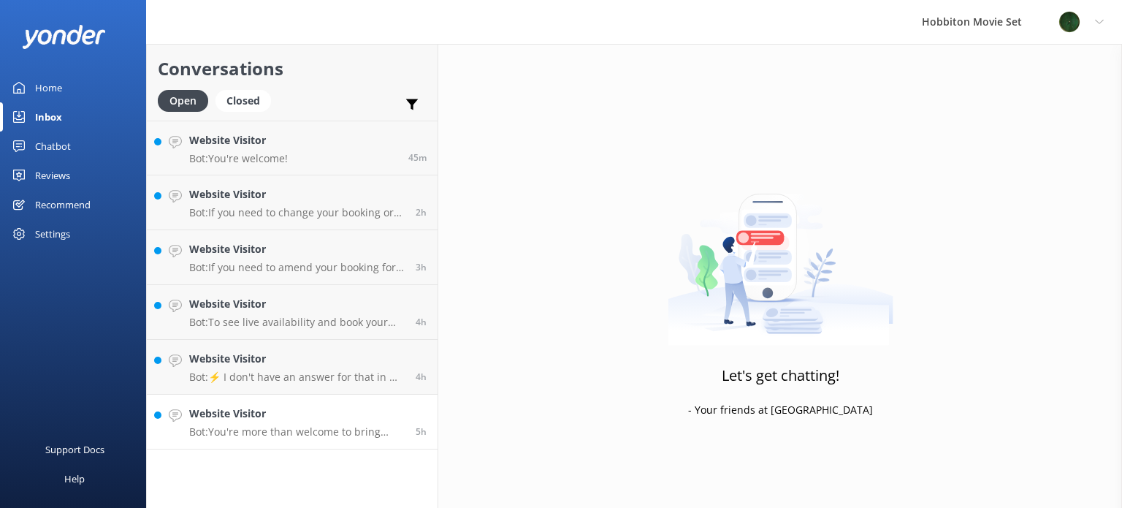
drag, startPoint x: 274, startPoint y: 442, endPoint x: 291, endPoint y: 433, distance: 18.9
click at [275, 441] on link "Website Visitor Bot: You're more than welcome to bring food with you on the tou…" at bounding box center [292, 421] width 291 height 55
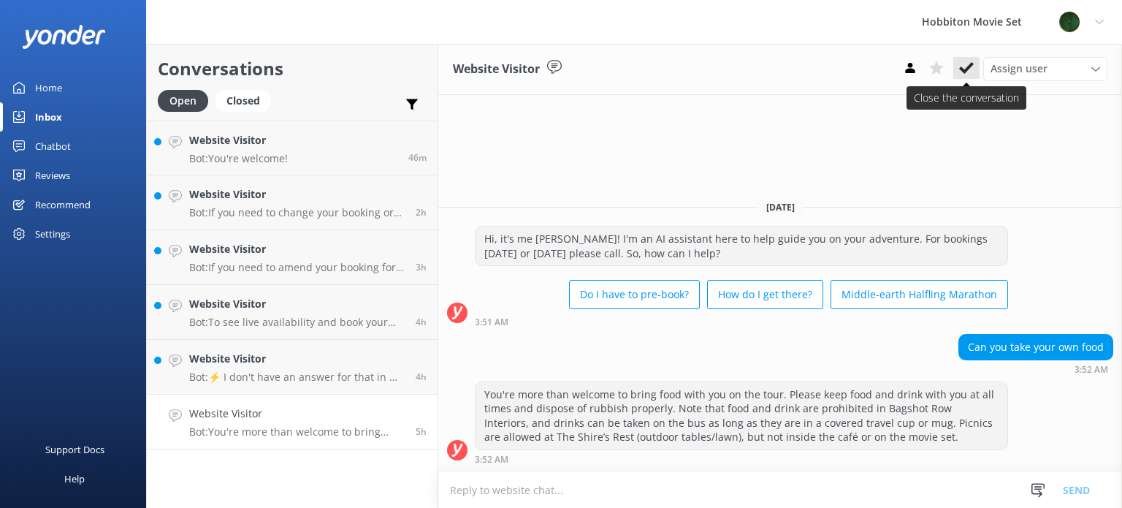
click at [967, 75] on button at bounding box center [966, 68] width 26 height 22
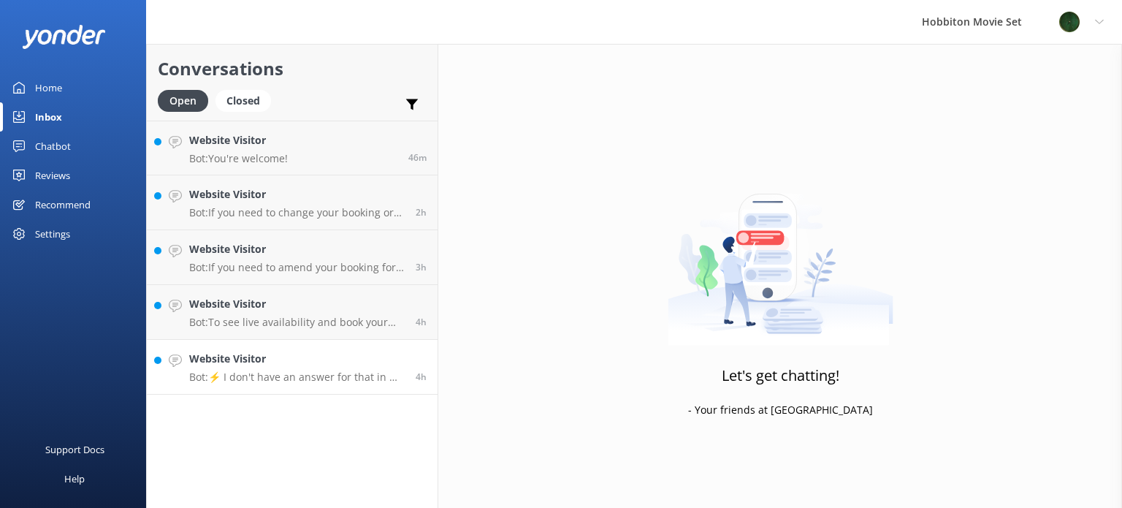
click at [277, 364] on h4 "Website Visitor" at bounding box center [296, 359] width 215 height 16
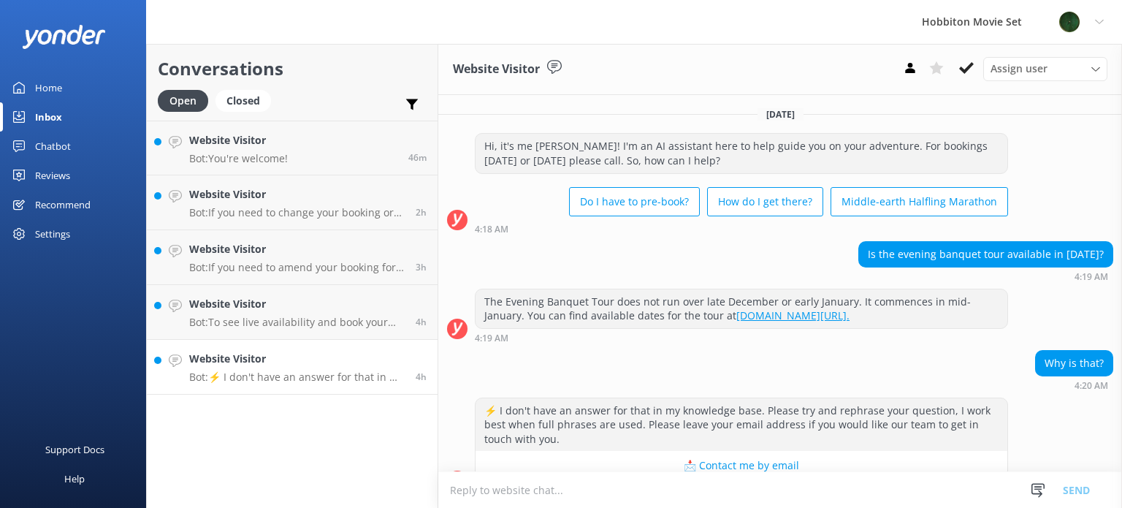
scroll to position [43, 0]
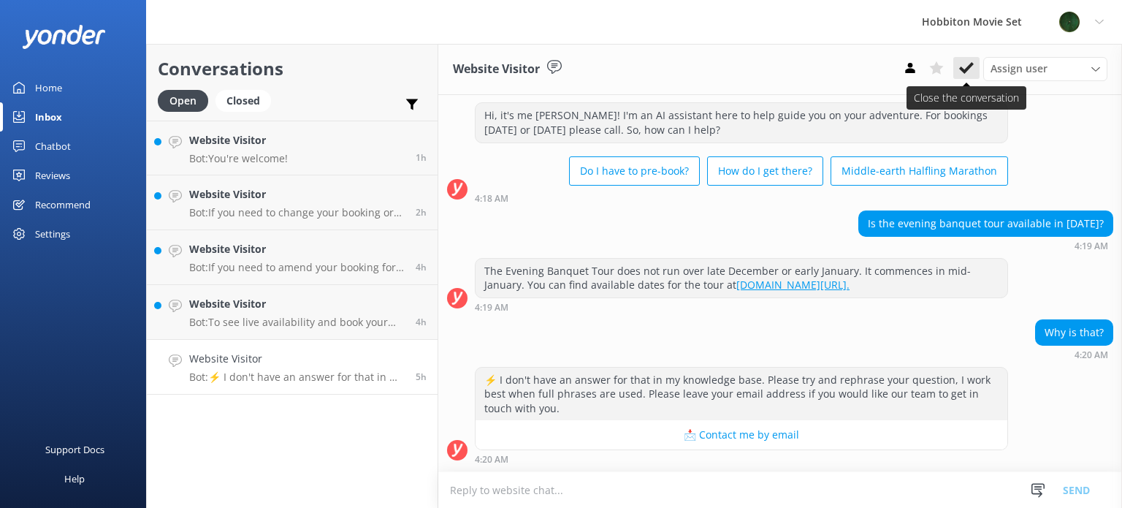
click at [962, 66] on icon at bounding box center [966, 68] width 15 height 15
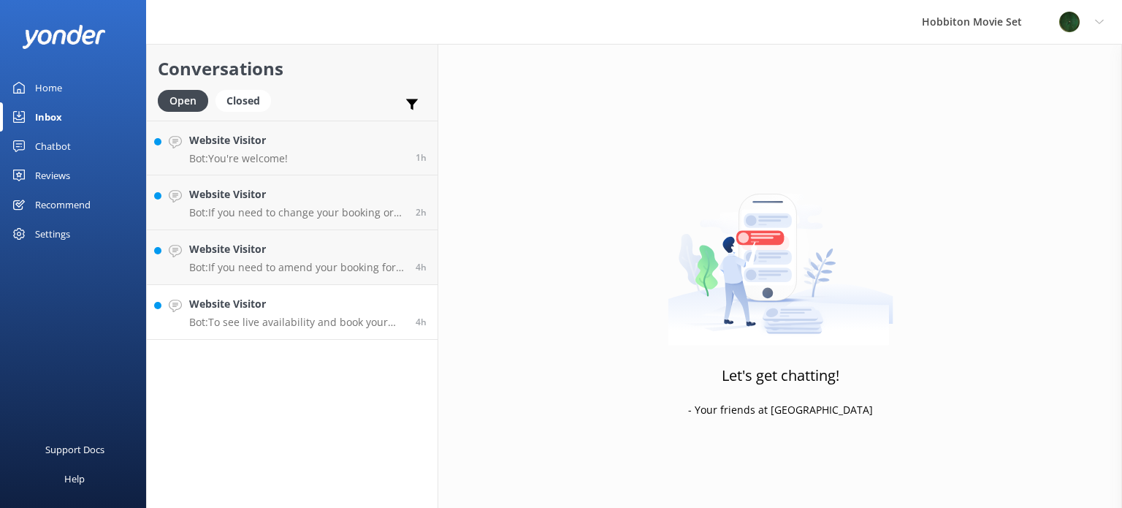
click at [322, 313] on div "Website Visitor Bot: To see live availability and book your Hobbiton tour, plea…" at bounding box center [296, 312] width 215 height 32
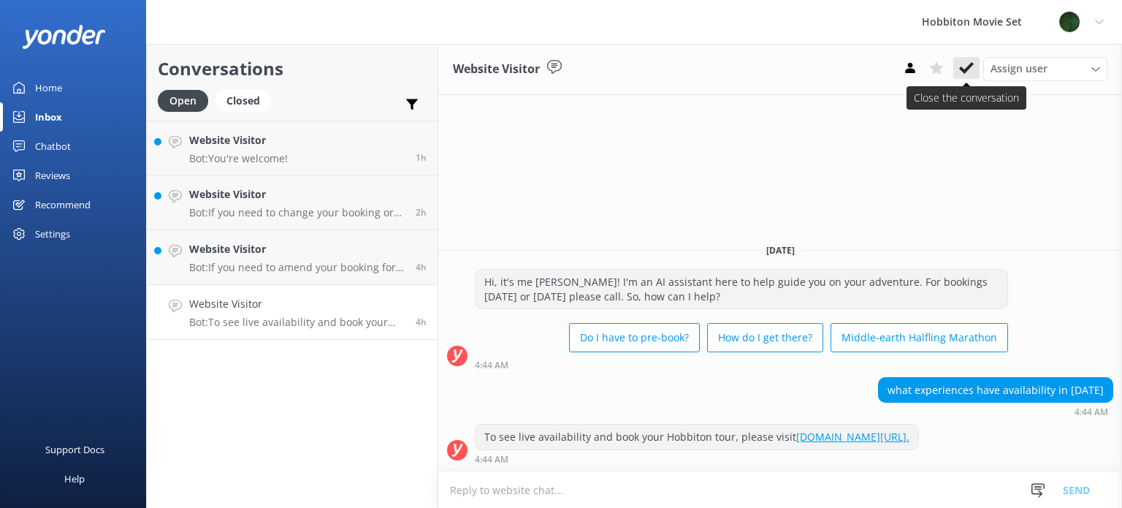
click at [967, 65] on icon at bounding box center [966, 68] width 15 height 15
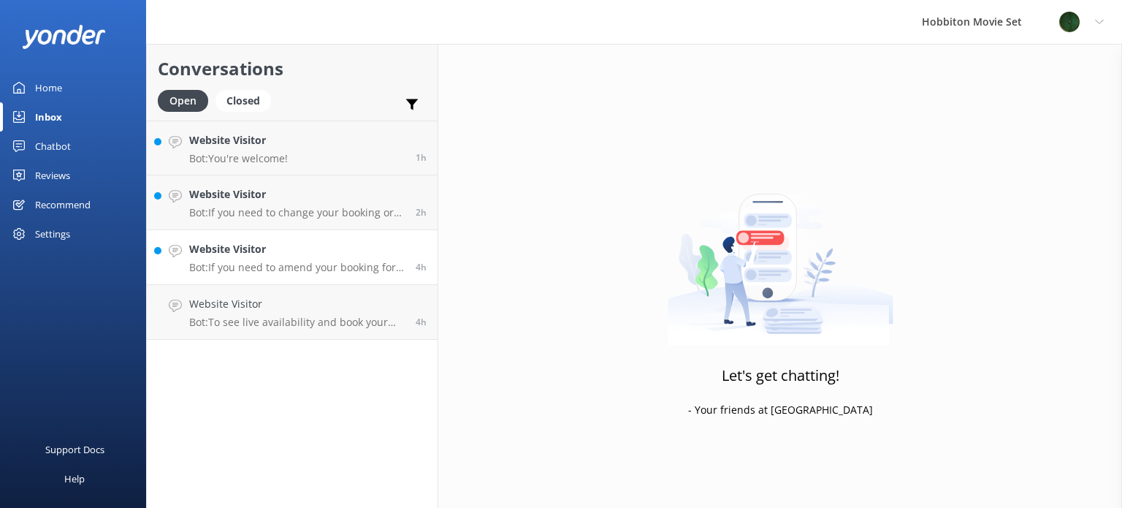
click at [242, 261] on p "Bot: If you need to amend your booking for the Evening Banquet Tour, please con…" at bounding box center [296, 267] width 215 height 13
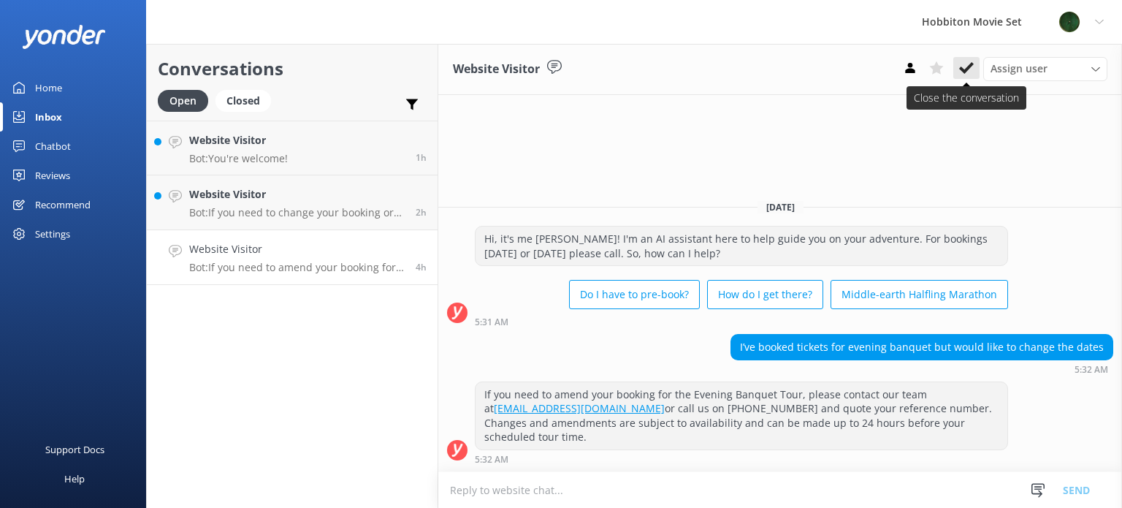
click at [966, 78] on button at bounding box center [966, 68] width 26 height 22
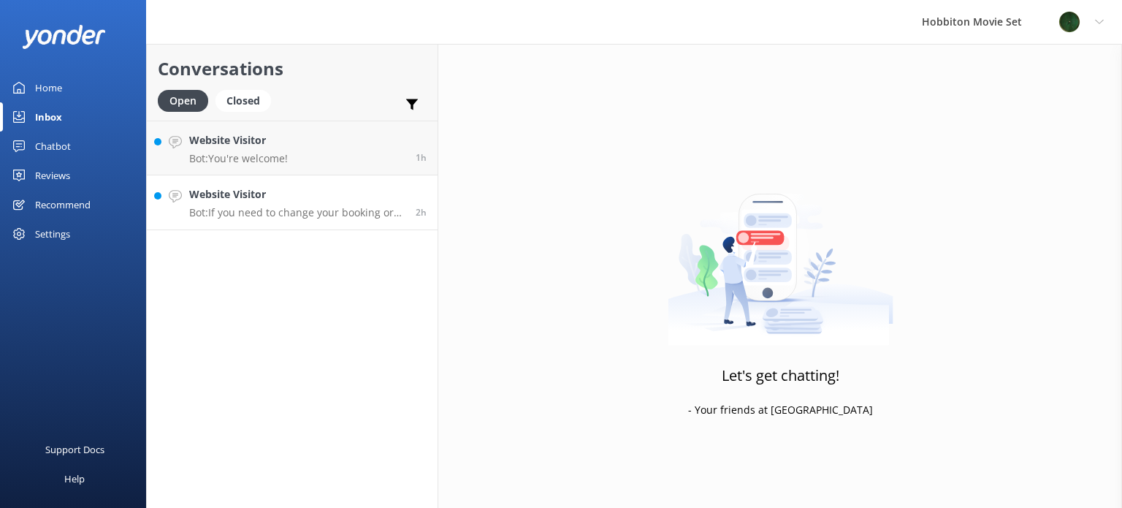
click at [323, 182] on link "Website Visitor Bot: If you need to change your booking or swap tour times, ple…" at bounding box center [292, 202] width 291 height 55
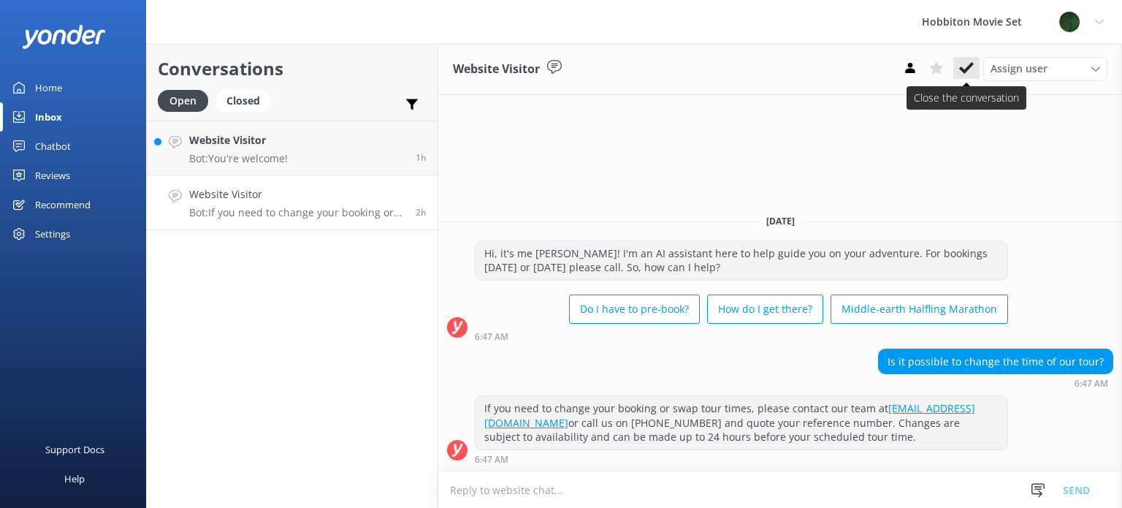
click at [963, 72] on use at bounding box center [966, 68] width 15 height 12
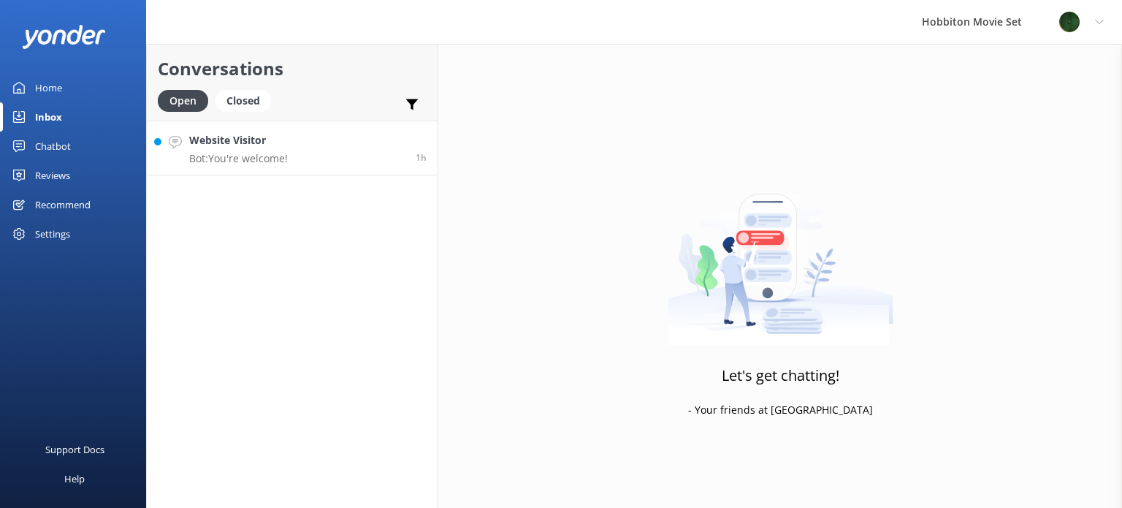
click at [311, 159] on link "Website Visitor Bot: You're welcome! 1h" at bounding box center [292, 147] width 291 height 55
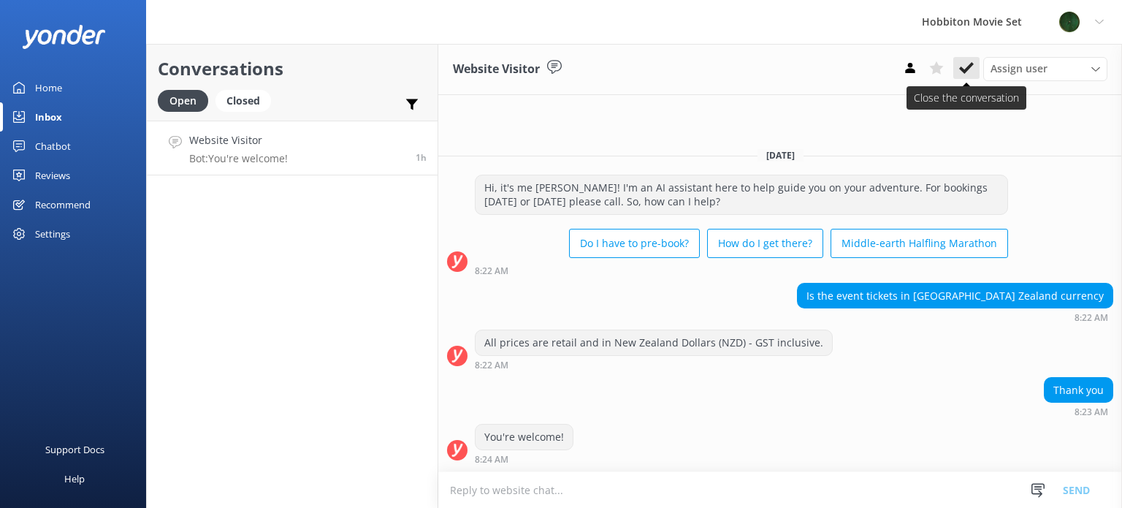
click at [973, 69] on icon at bounding box center [966, 68] width 15 height 15
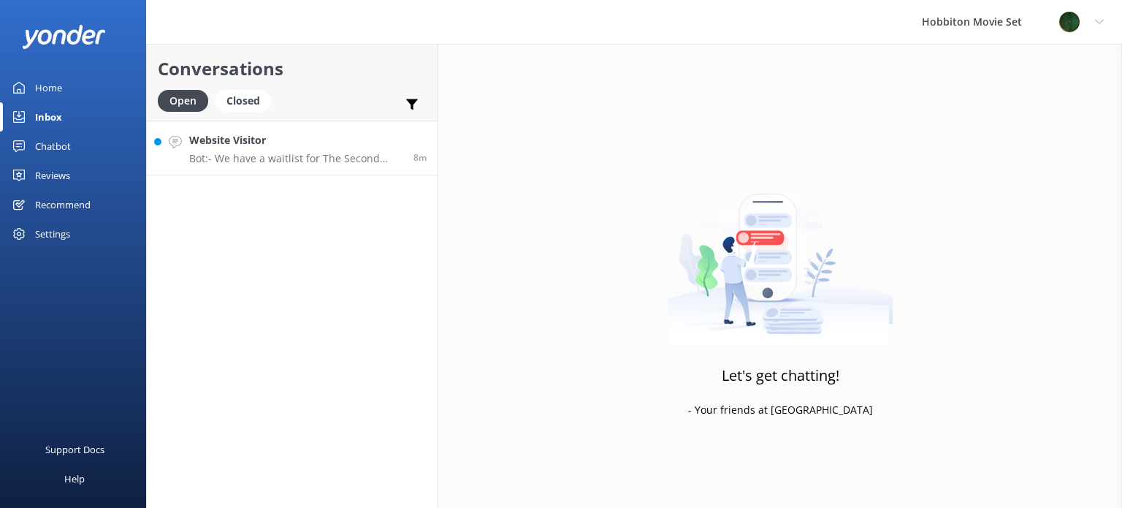
click at [350, 145] on h4 "Website Visitor" at bounding box center [295, 140] width 213 height 16
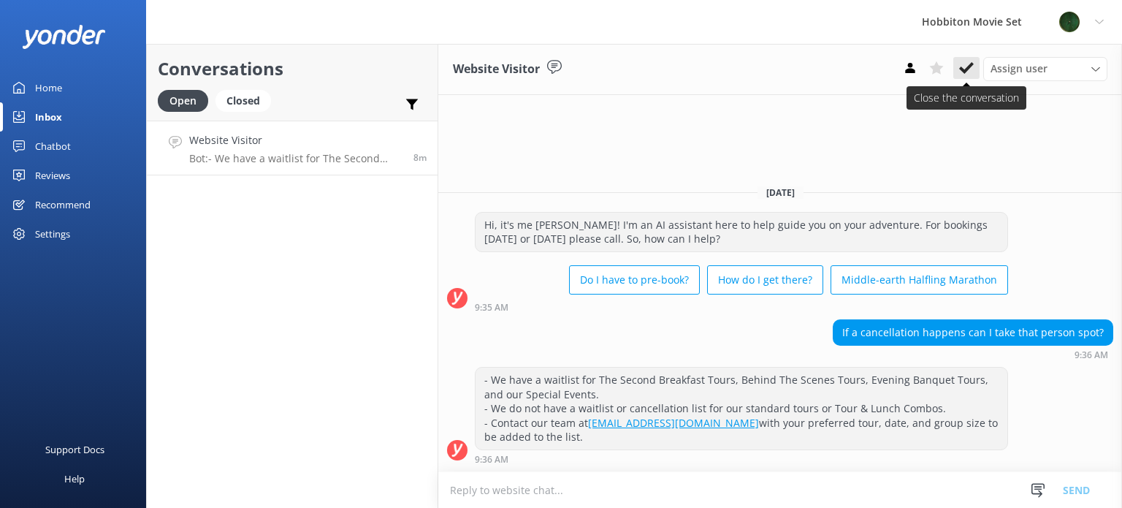
click at [968, 75] on icon at bounding box center [966, 68] width 15 height 15
